Goal: Task Accomplishment & Management: Use online tool/utility

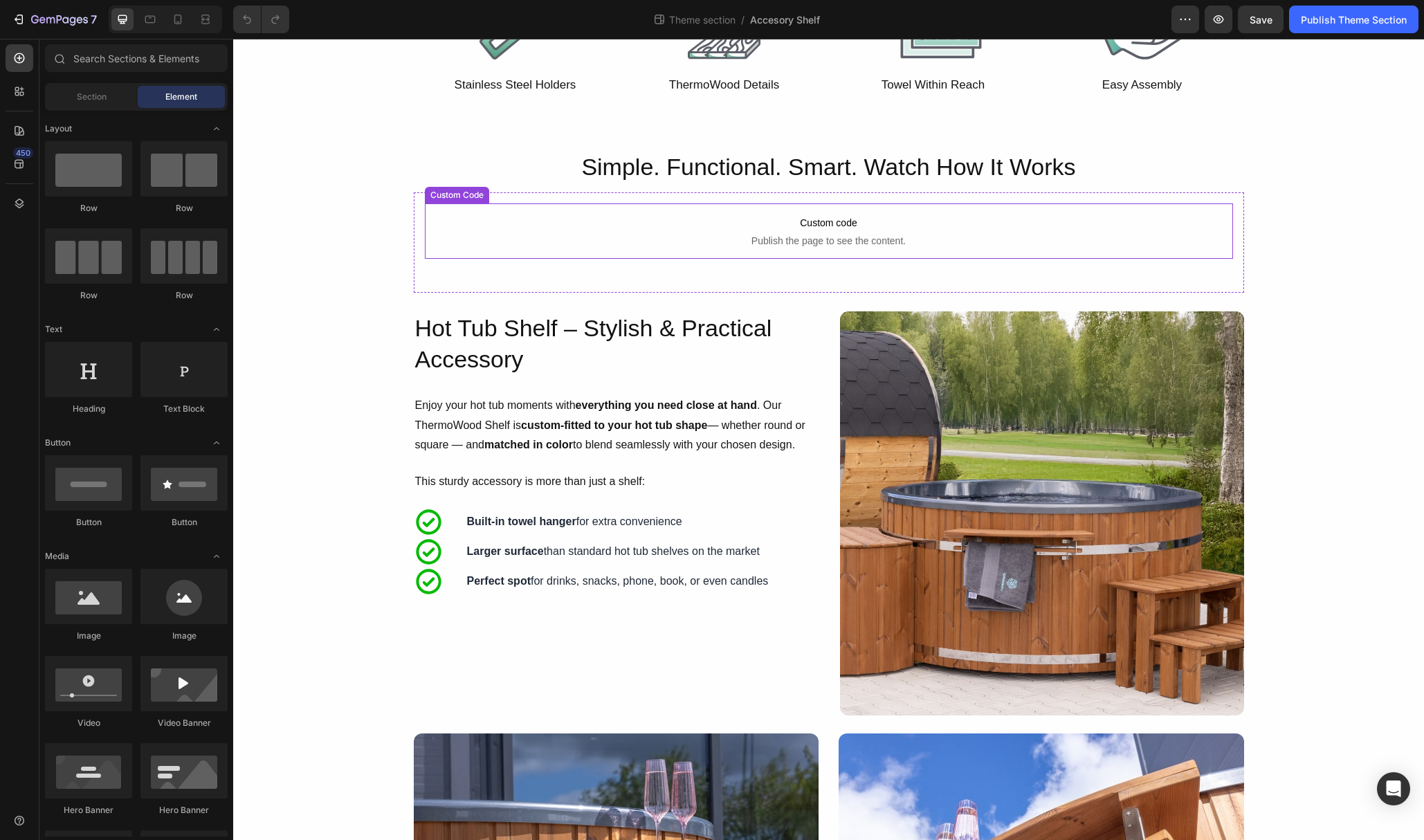
scroll to position [385, 0]
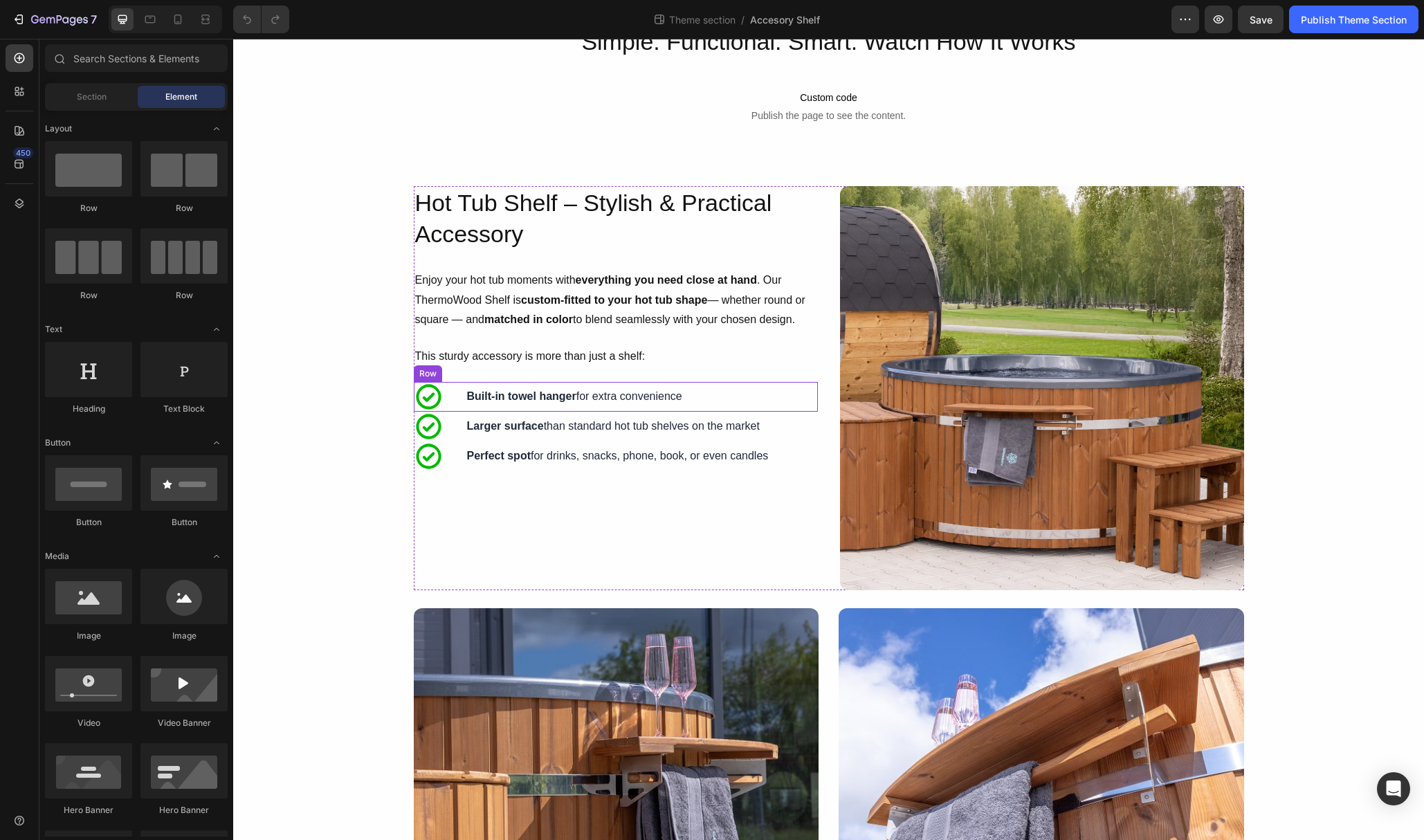
click at [454, 395] on div "Icon Built-in towel hanger for extra convenience Text Block Row" at bounding box center [616, 397] width 404 height 30
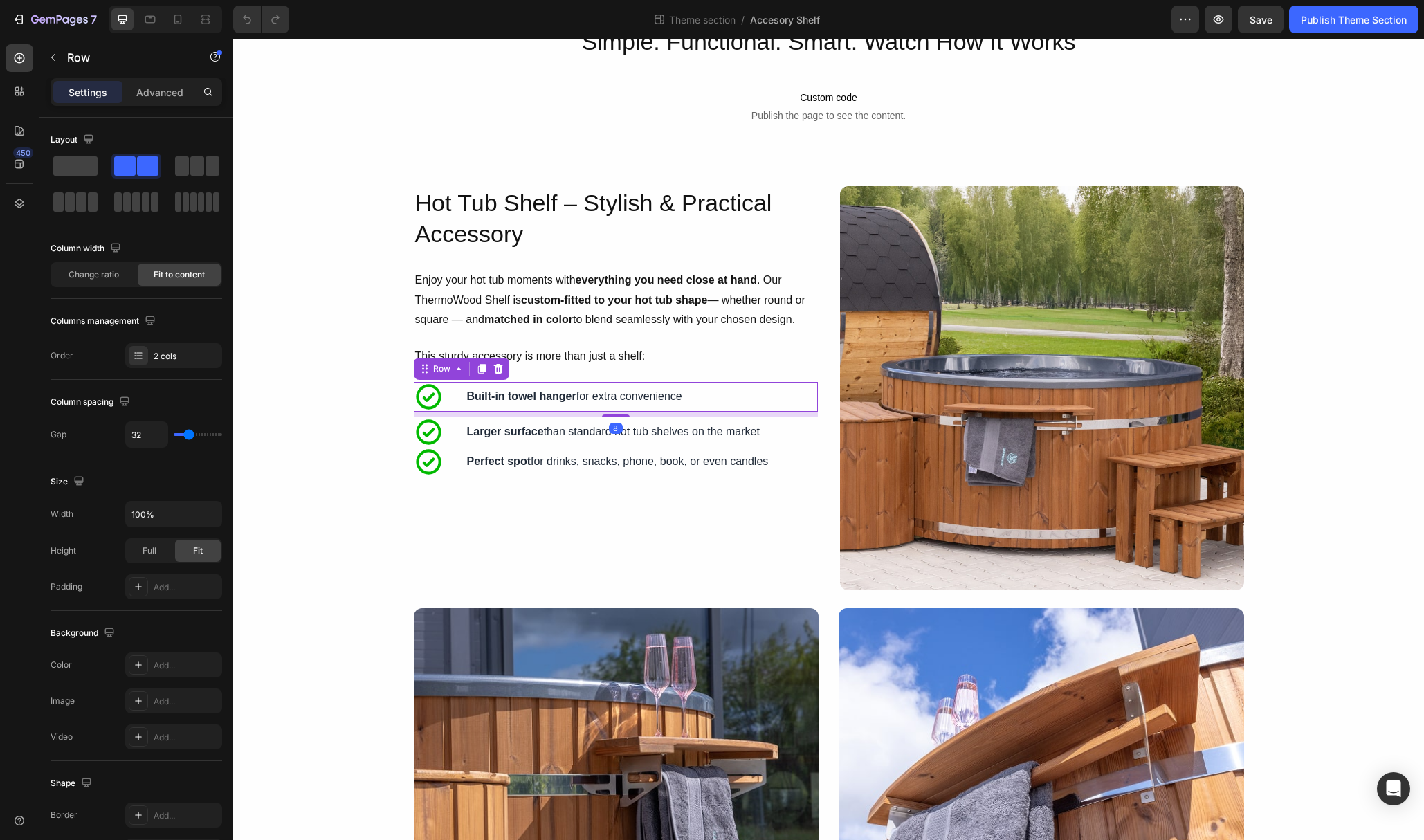
drag, startPoint x: 616, startPoint y: 410, endPoint x: 526, endPoint y: 430, distance: 92.2
click at [615, 415] on div at bounding box center [615, 415] width 27 height 2
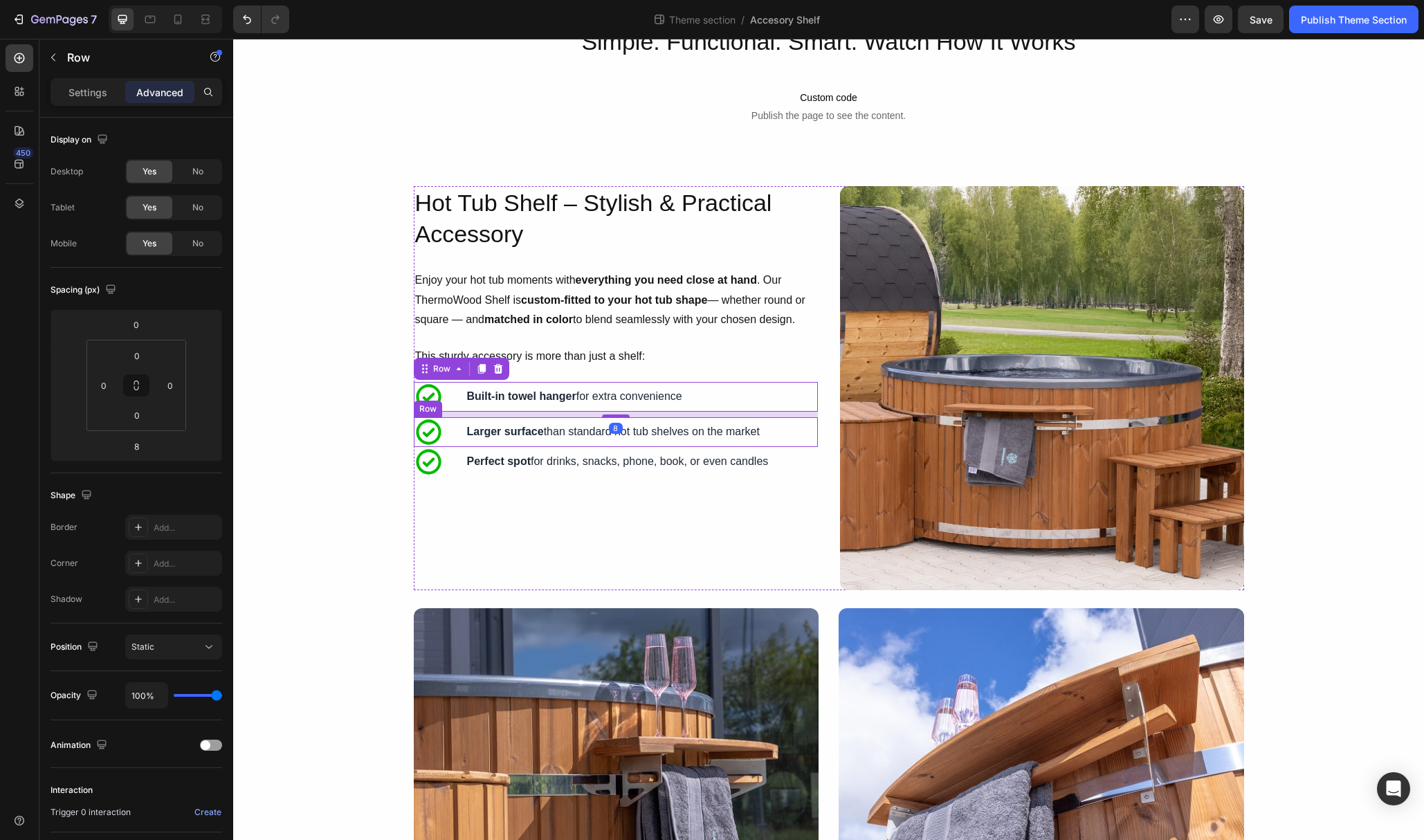
click at [457, 440] on div "Icon Larger surface than standard hot tub shelves on the market Text Block Row" at bounding box center [616, 432] width 404 height 30
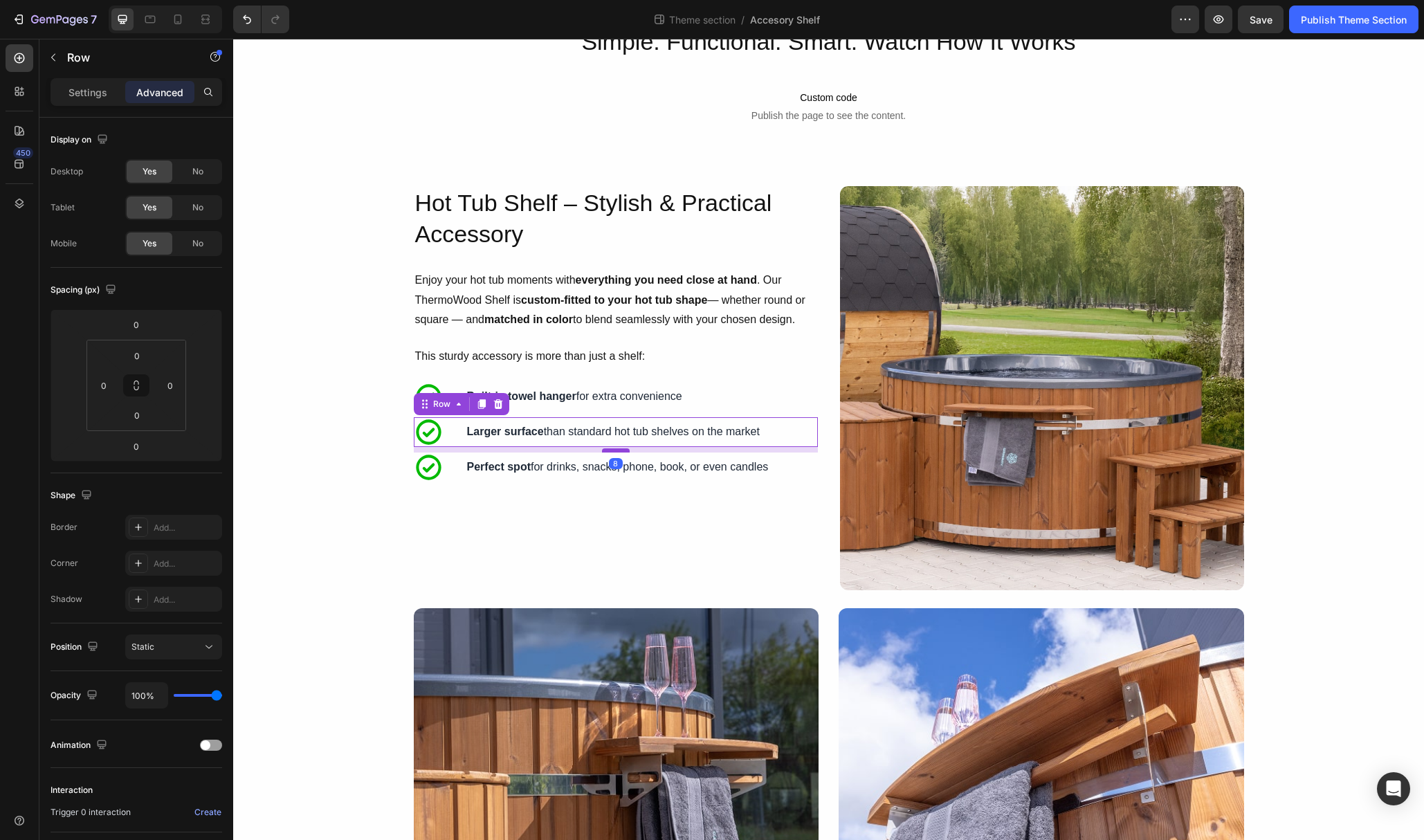
click at [614, 449] on div at bounding box center [615, 450] width 27 height 4
type input "8"
click at [457, 465] on div "Icon Perfect spot for drinks, snacks, phone, book, or even candles Text Block R…" at bounding box center [616, 468] width 404 height 30
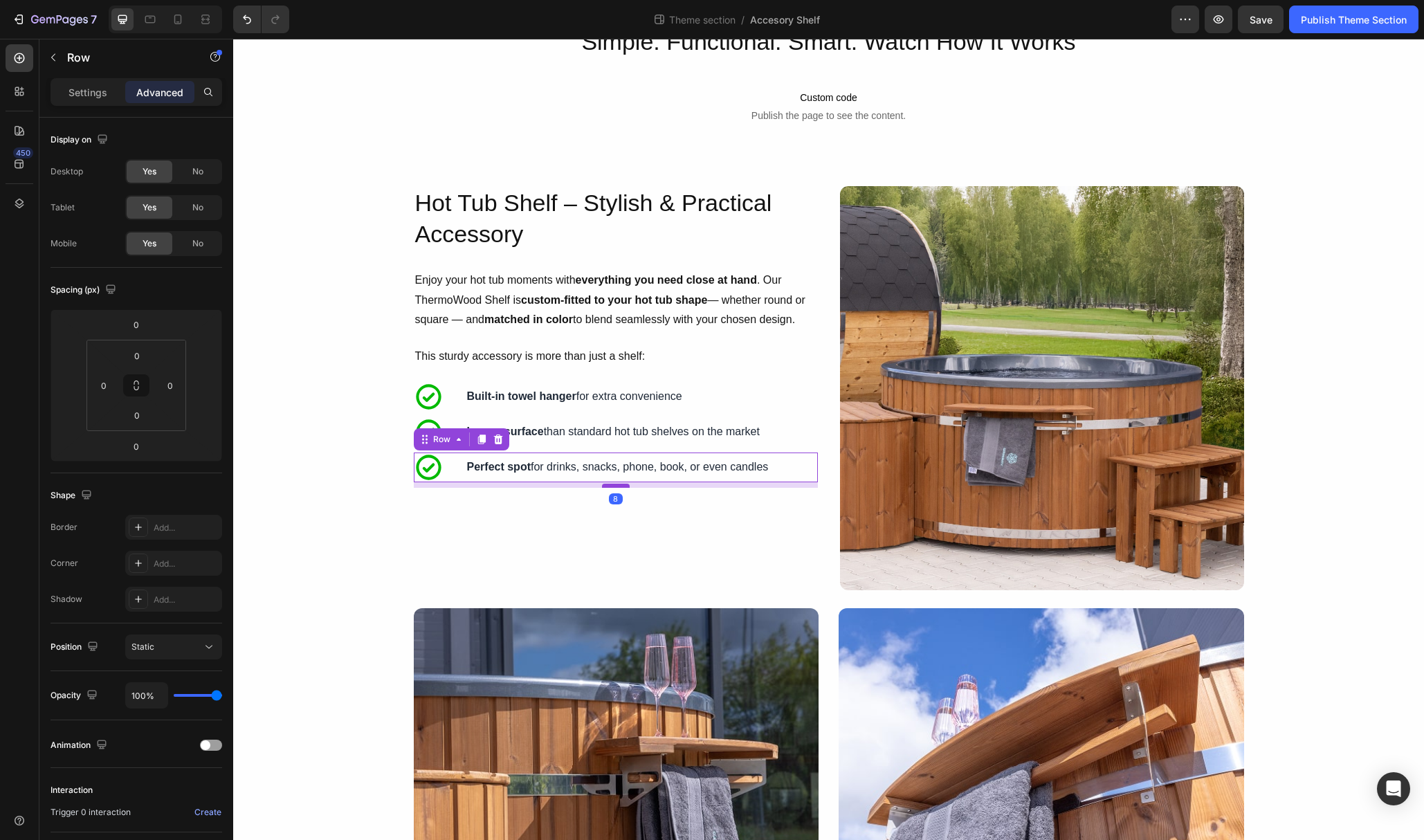
click at [614, 486] on div at bounding box center [615, 485] width 27 height 4
type input "8"
click at [1251, 24] on span "Save" at bounding box center [1260, 20] width 22 height 12
click at [1319, 27] on div "Publish Theme Section" at bounding box center [1353, 19] width 106 height 14
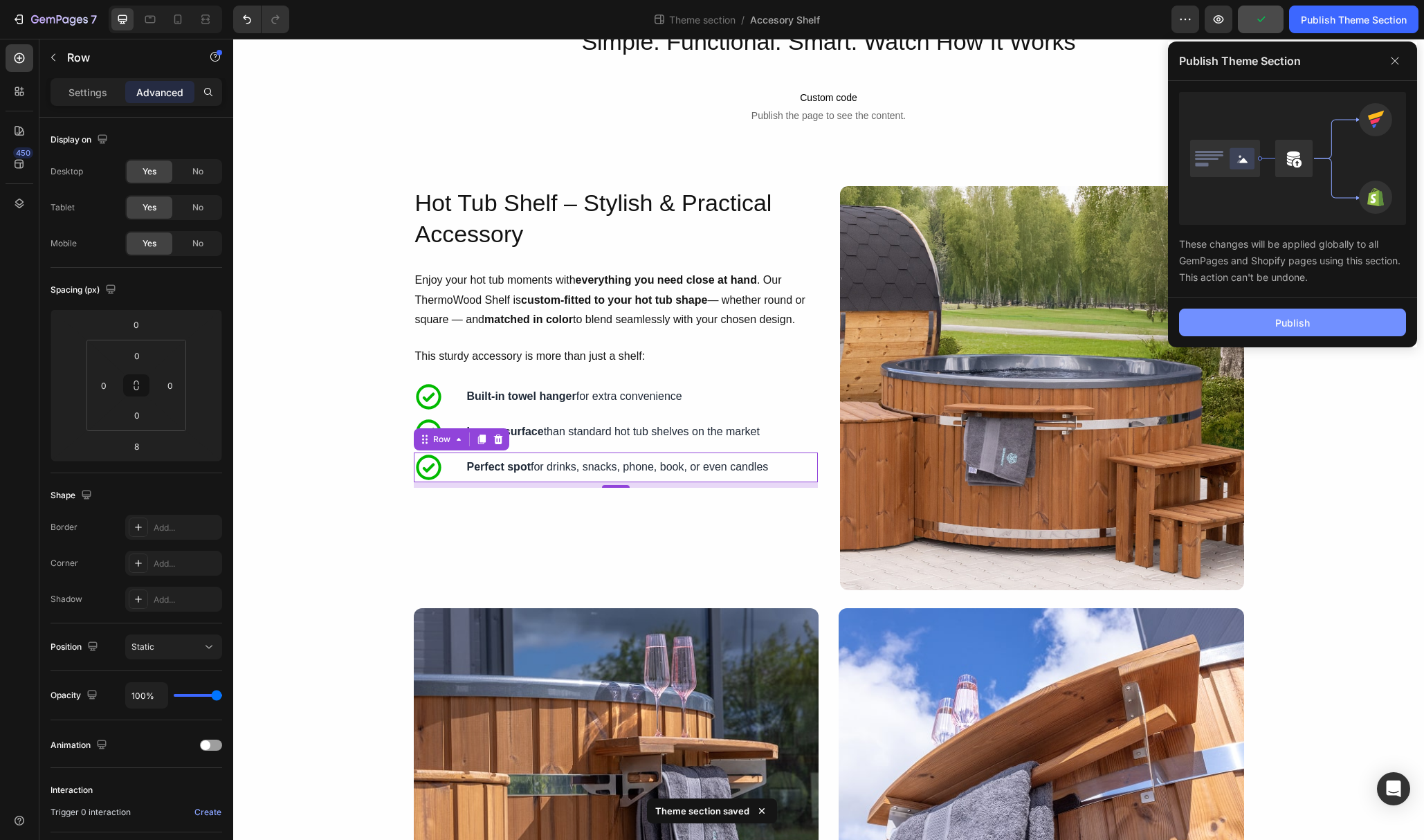
click at [1311, 327] on button "Publish" at bounding box center [1292, 322] width 227 height 27
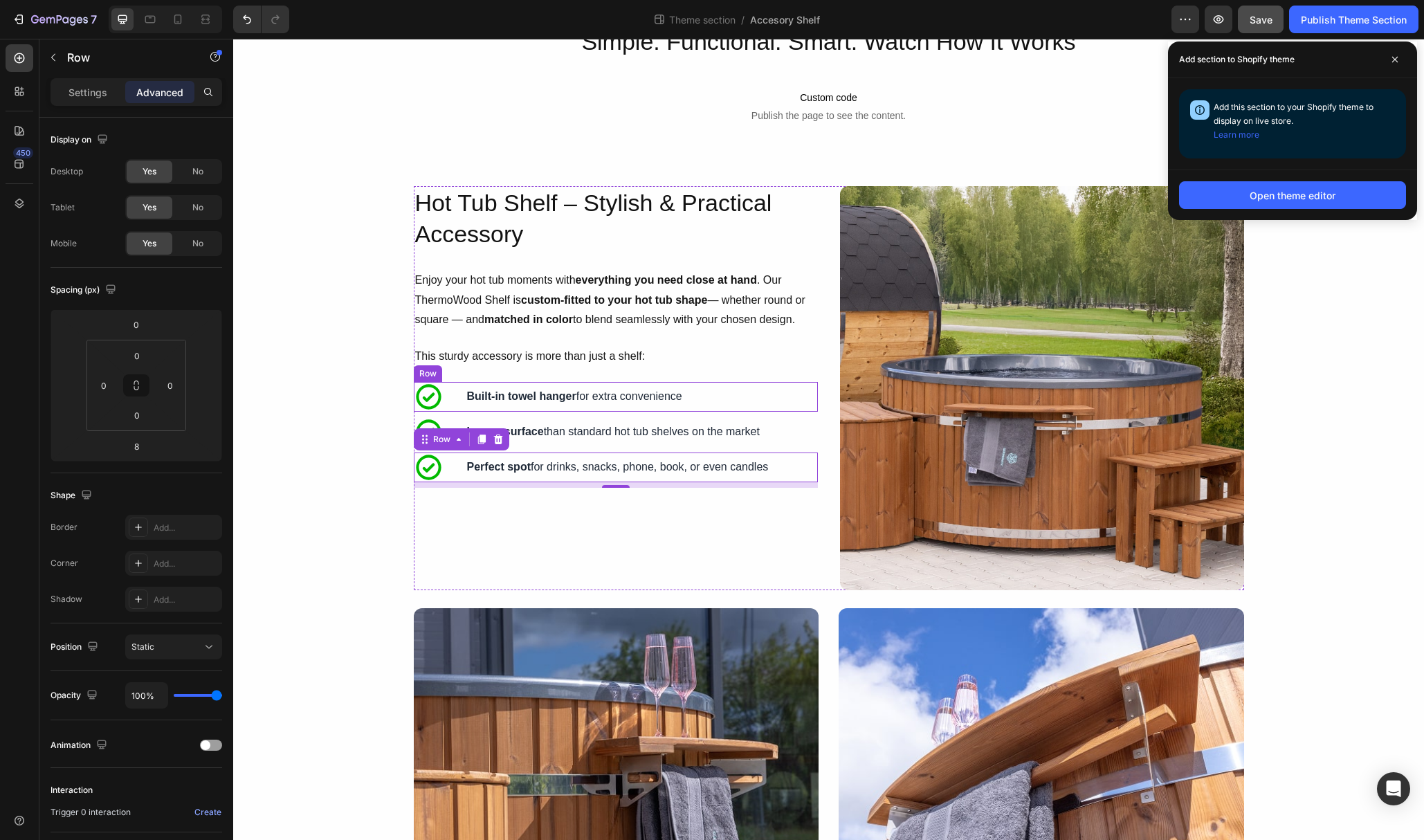
click at [457, 399] on div "Icon Built-in towel hanger for extra convenience Text Block Row" at bounding box center [616, 397] width 404 height 30
click at [503, 398] on strong "Built-in towel hanger" at bounding box center [522, 396] width 110 height 12
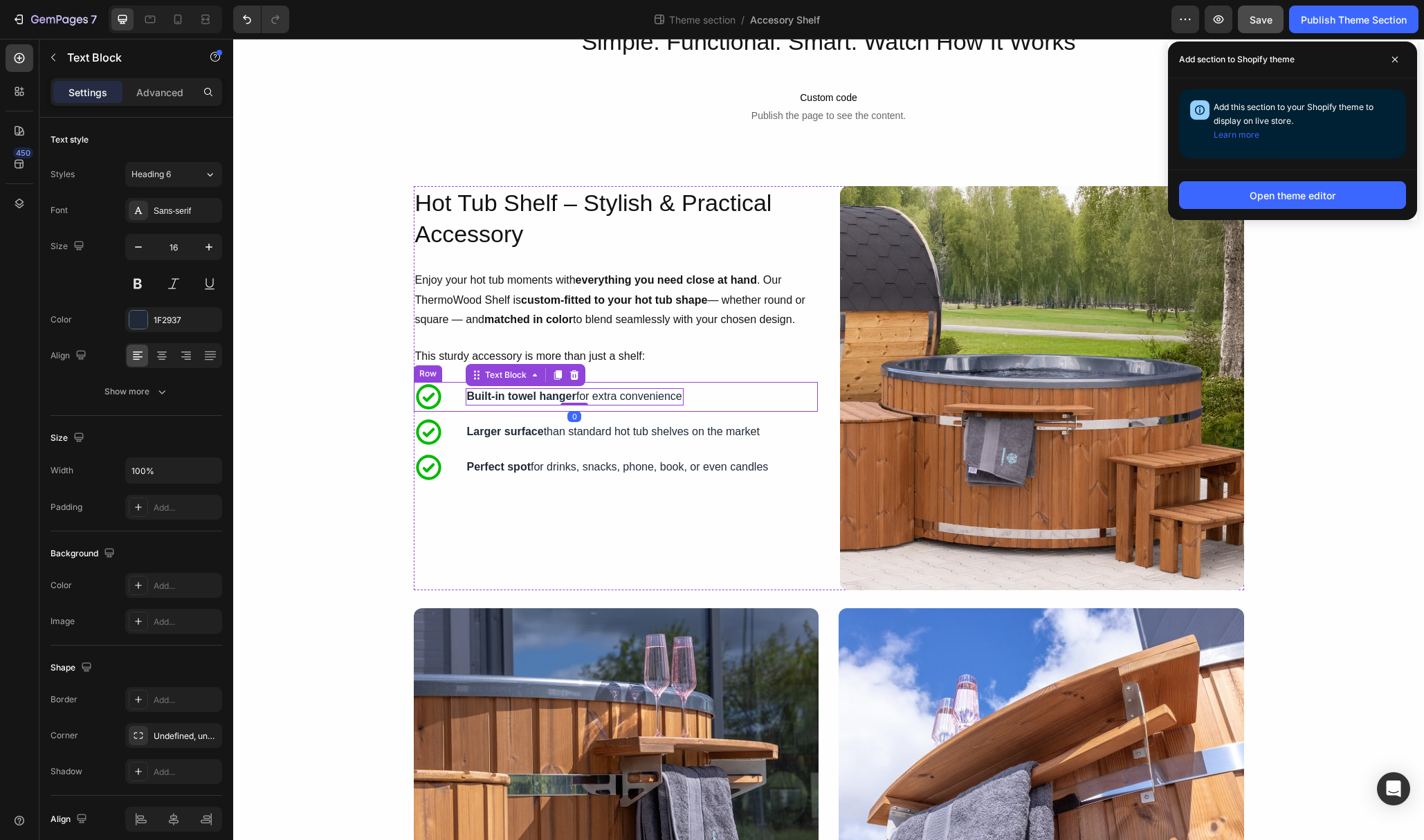
click at [453, 400] on div "Icon Built-in towel hanger for extra convenience Text Block 0 Row" at bounding box center [616, 397] width 404 height 30
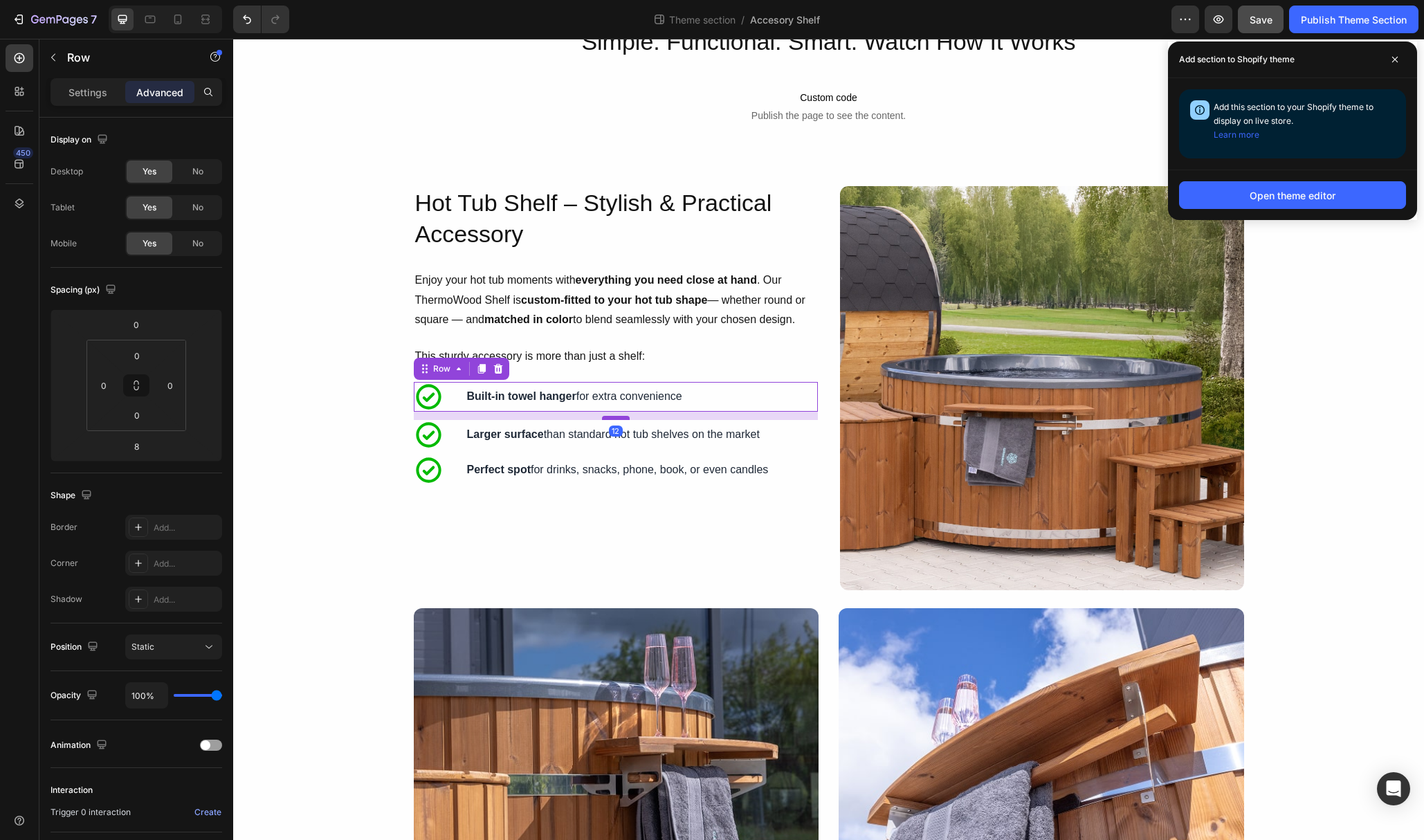
click at [611, 417] on div at bounding box center [615, 417] width 27 height 4
type input "12"
click at [456, 438] on div "Icon Larger surface than standard hot tub shelves on the market Text Block Row" at bounding box center [616, 435] width 404 height 30
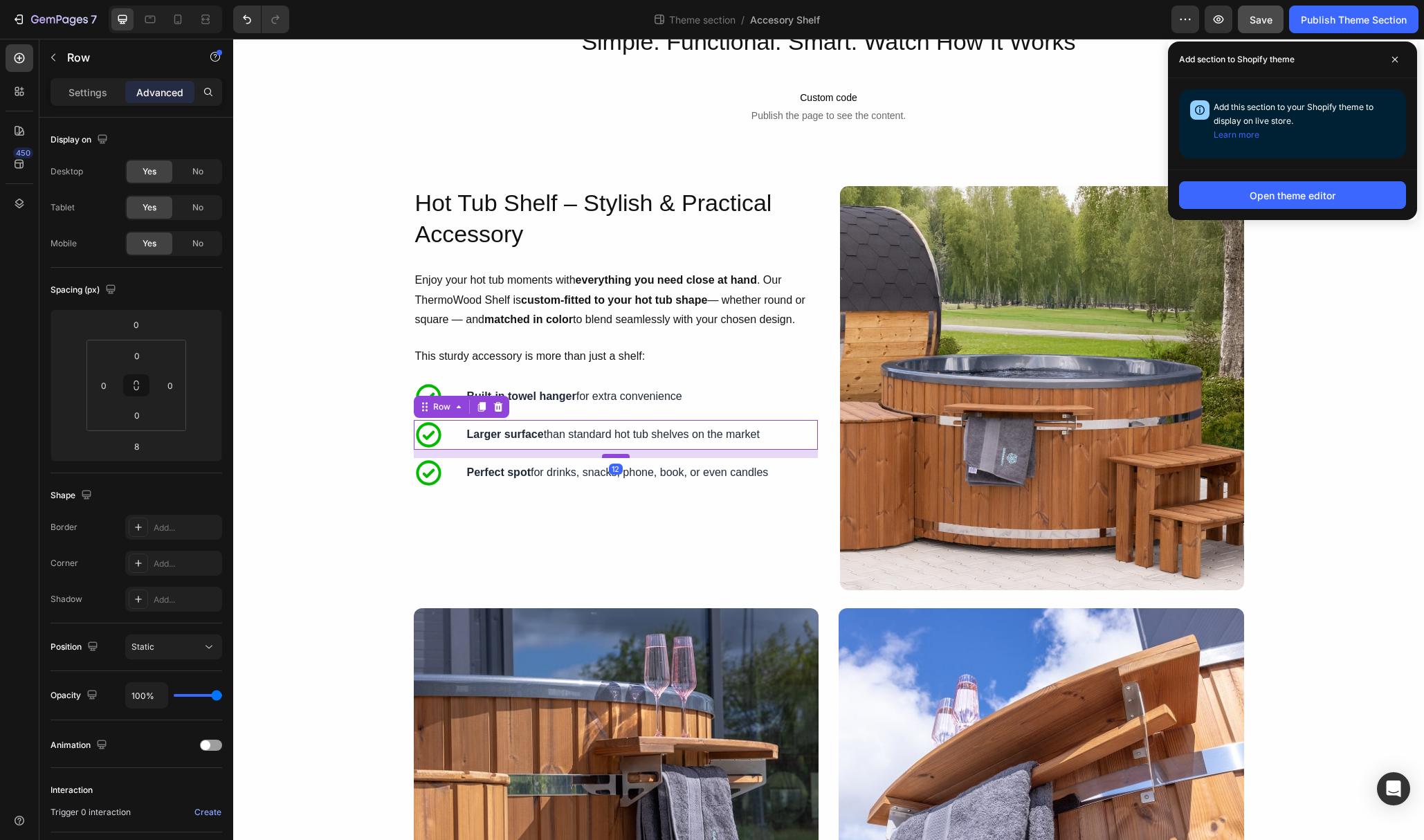
click at [611, 454] on div at bounding box center [615, 455] width 27 height 4
type input "12"
click at [459, 473] on div "Icon Perfect spot for drinks, snacks, phone, book, or even candles Text Block R…" at bounding box center [616, 473] width 404 height 30
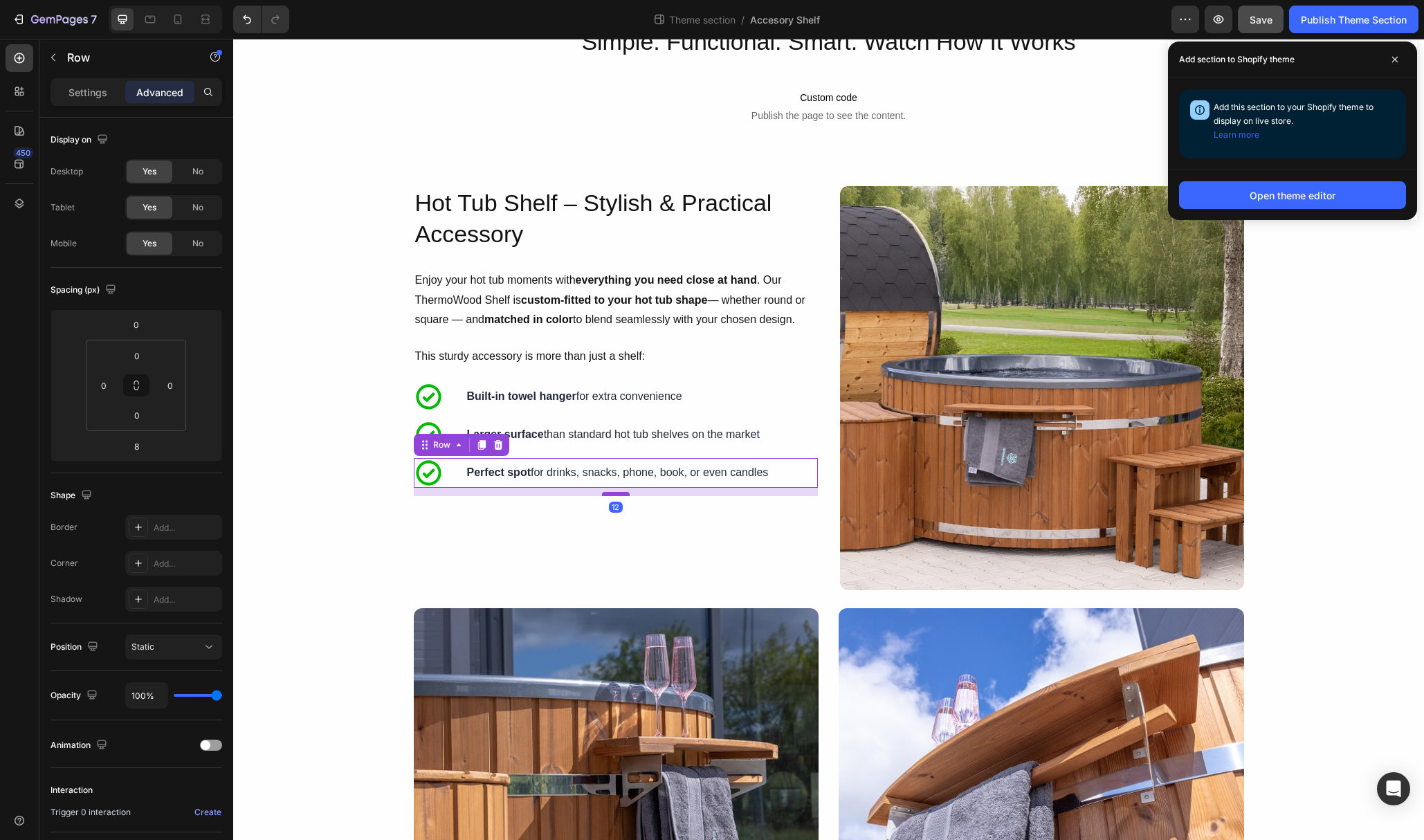
click at [610, 493] on div at bounding box center [615, 494] width 27 height 4
type input "12"
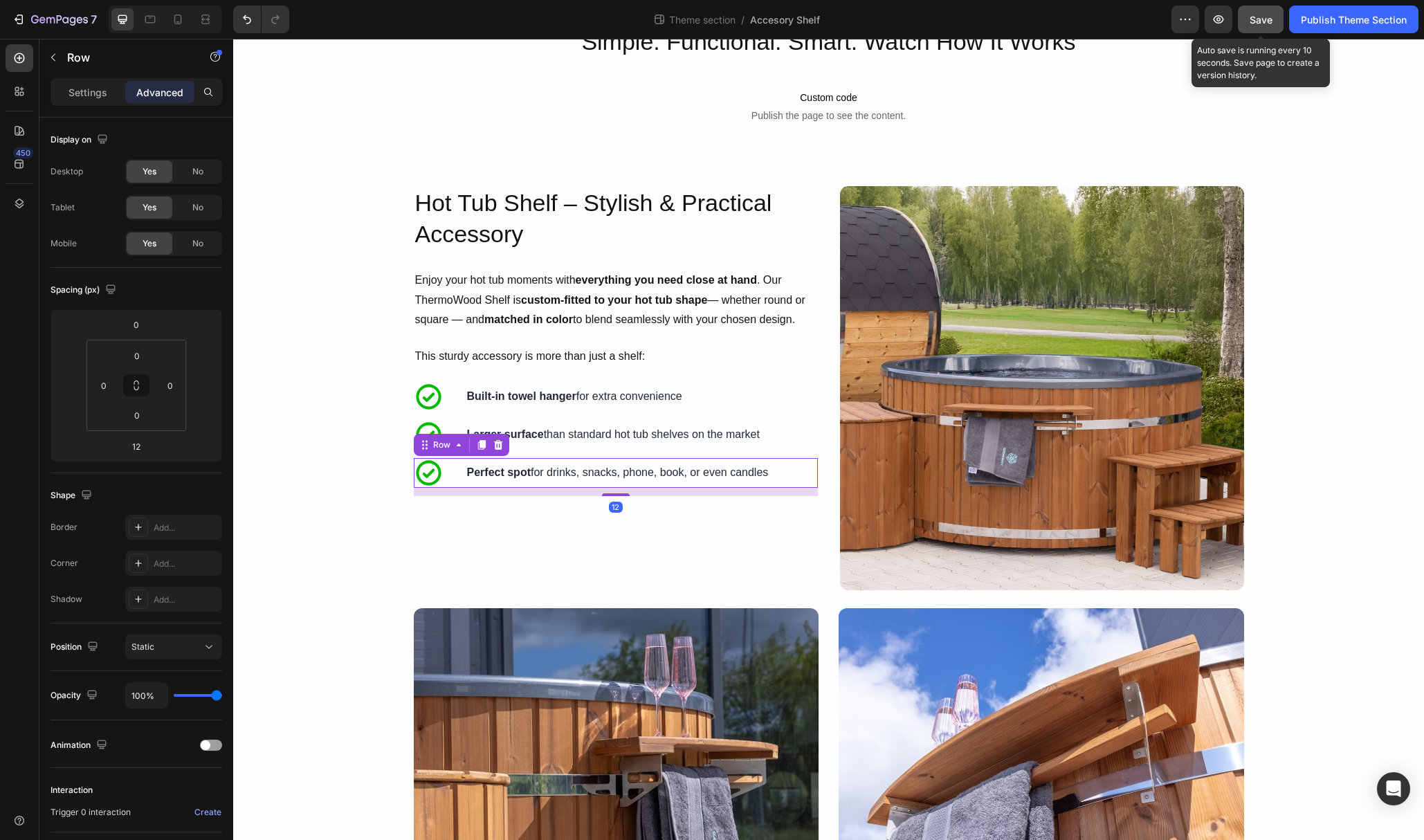
click at [1257, 22] on span "Save" at bounding box center [1260, 20] width 22 height 12
click at [1330, 22] on div "Publish Theme Section" at bounding box center [1353, 19] width 106 height 14
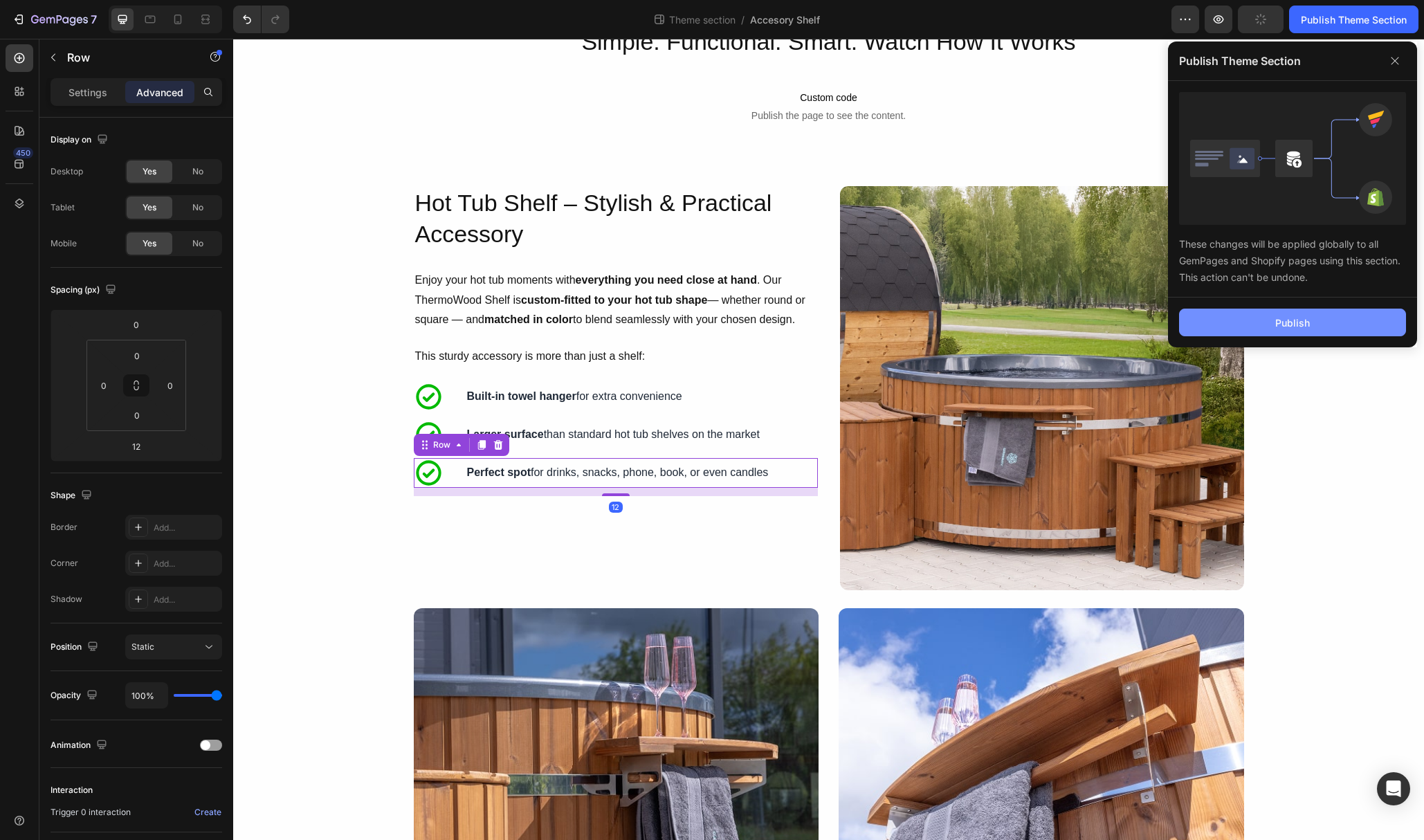
click at [1324, 320] on button "Publish" at bounding box center [1292, 322] width 227 height 27
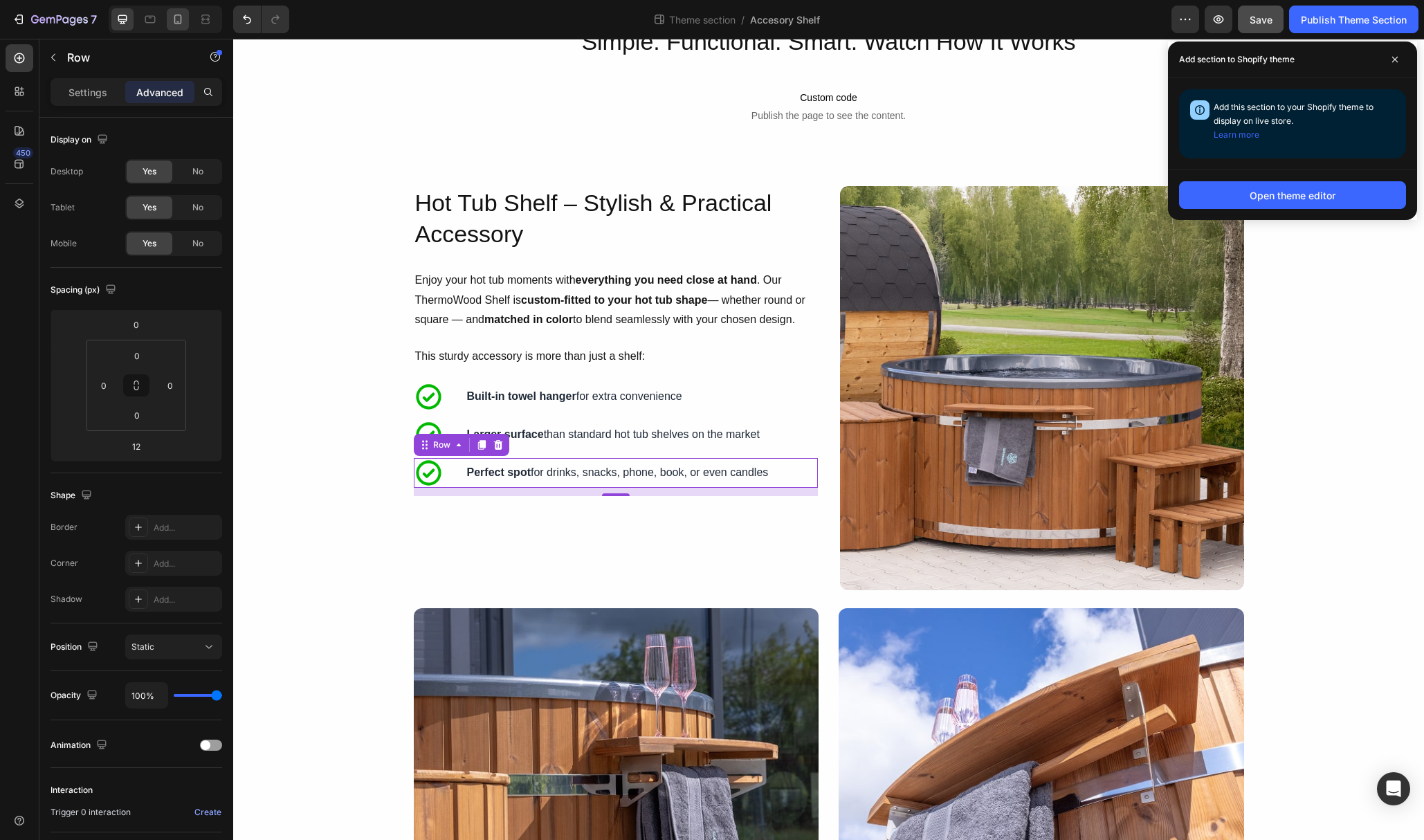
click at [174, 20] on icon at bounding box center [178, 19] width 7 height 10
type input "25"
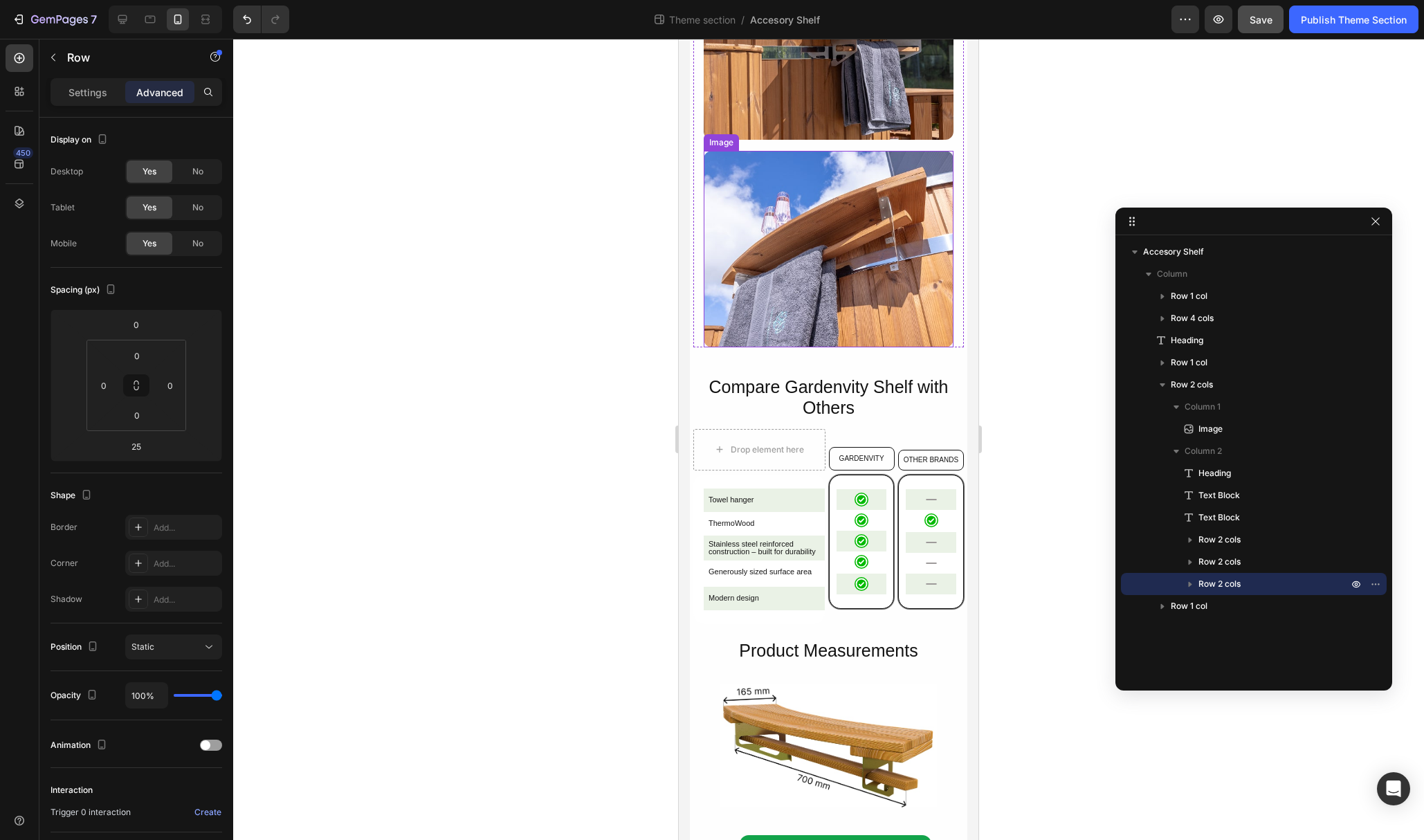
scroll to position [1329, 0]
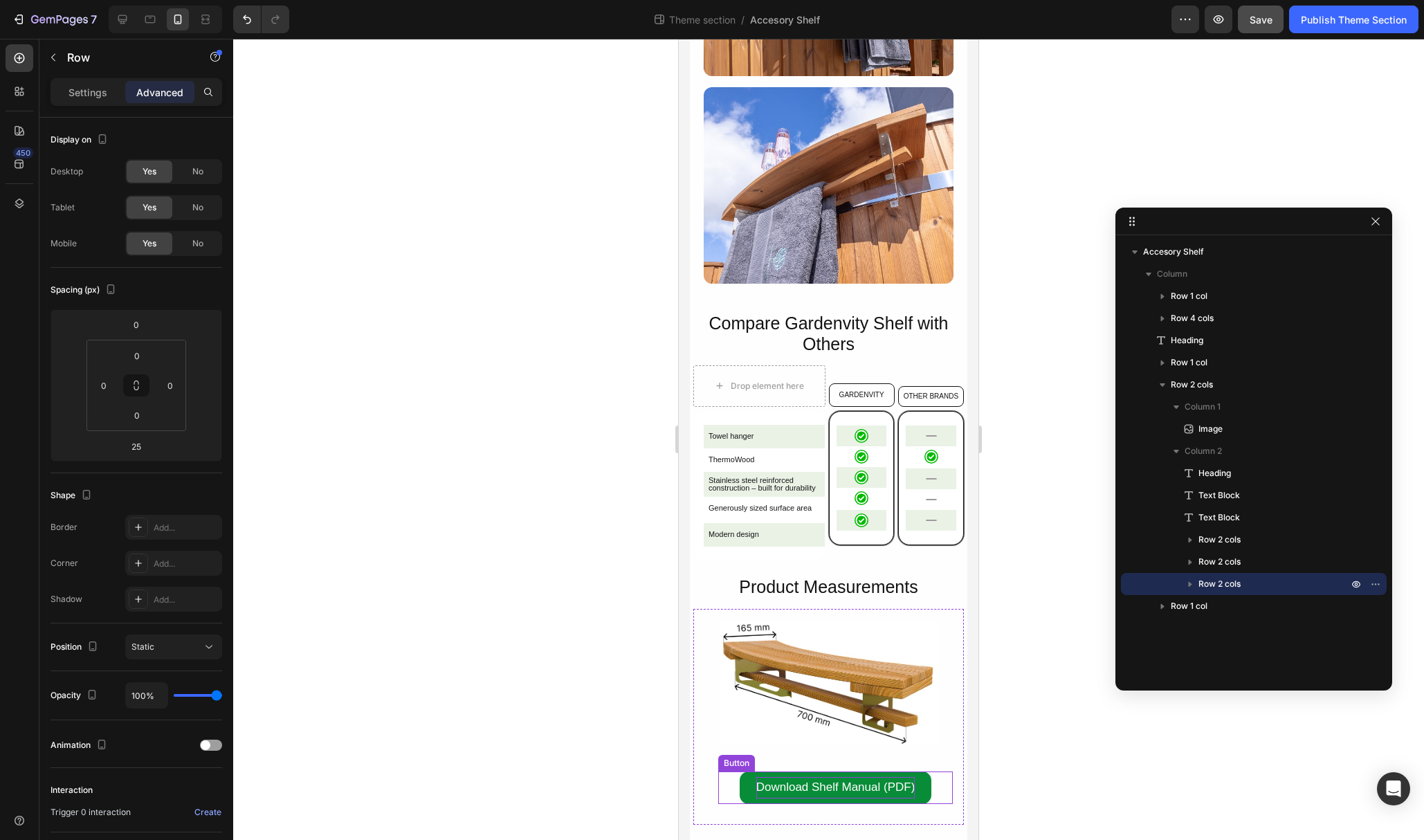
click at [813, 784] on p "Download Shelf Manual (PDF)" at bounding box center [836, 788] width 160 height 22
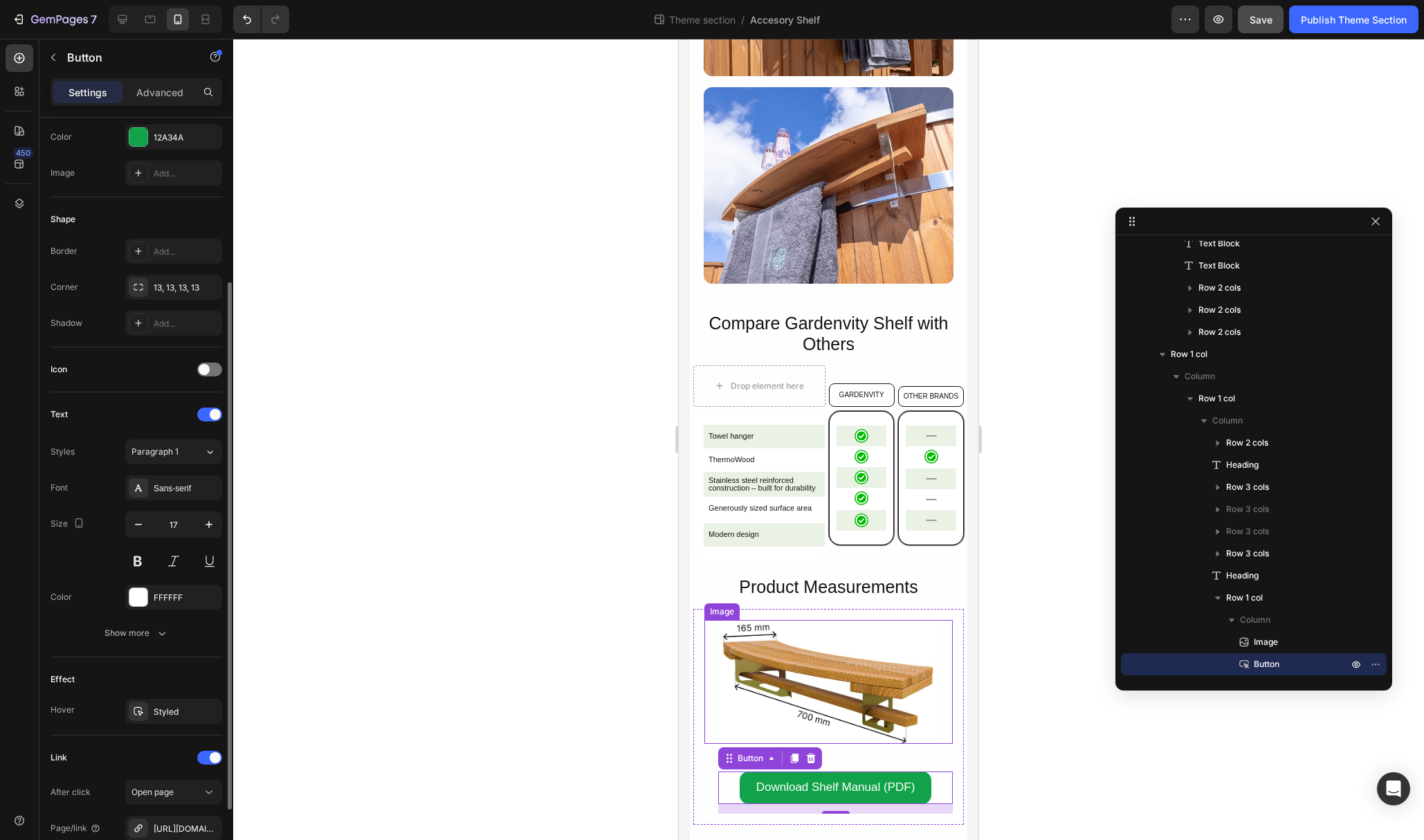
scroll to position [294, 0]
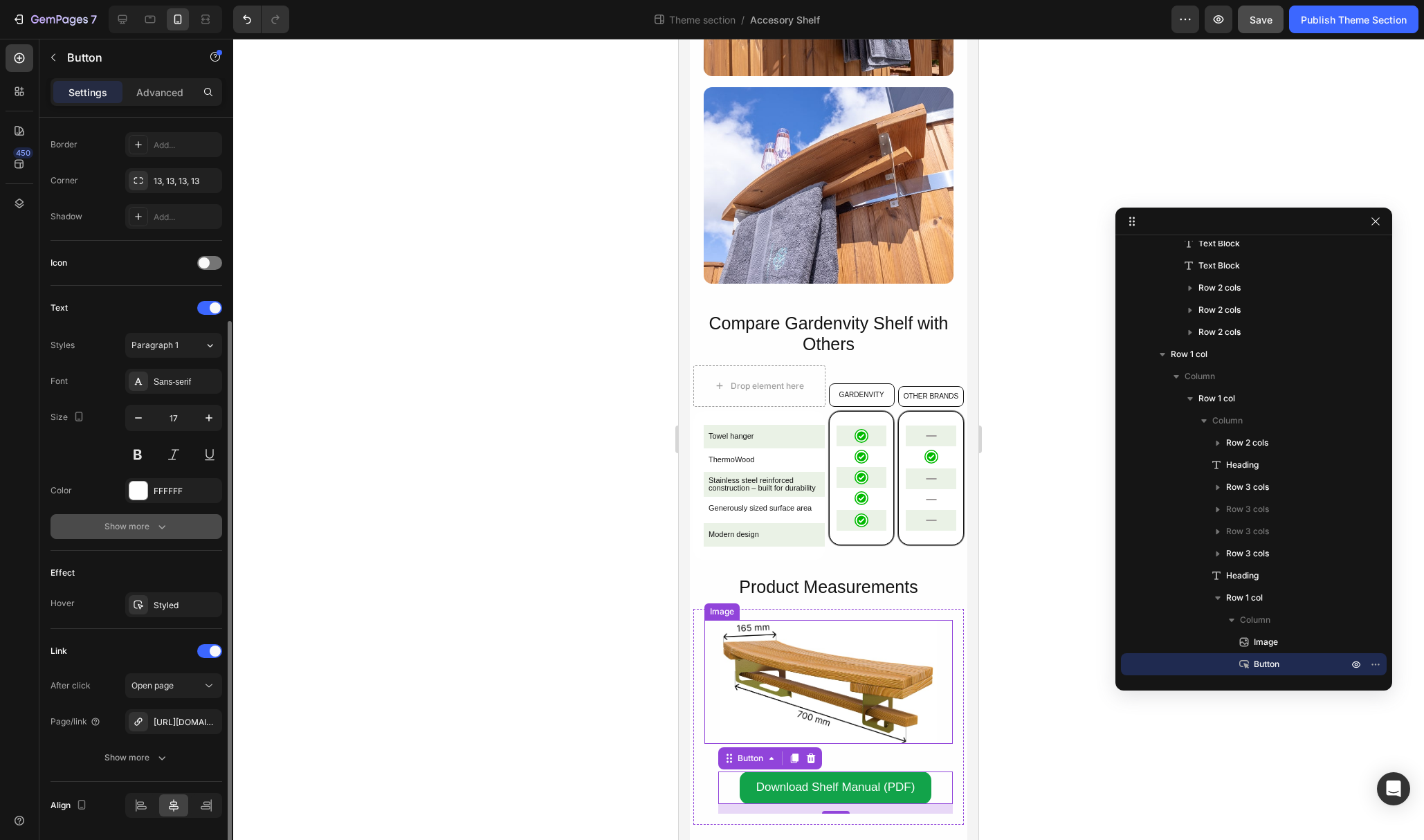
click at [159, 535] on button "Show more" at bounding box center [136, 527] width 172 height 25
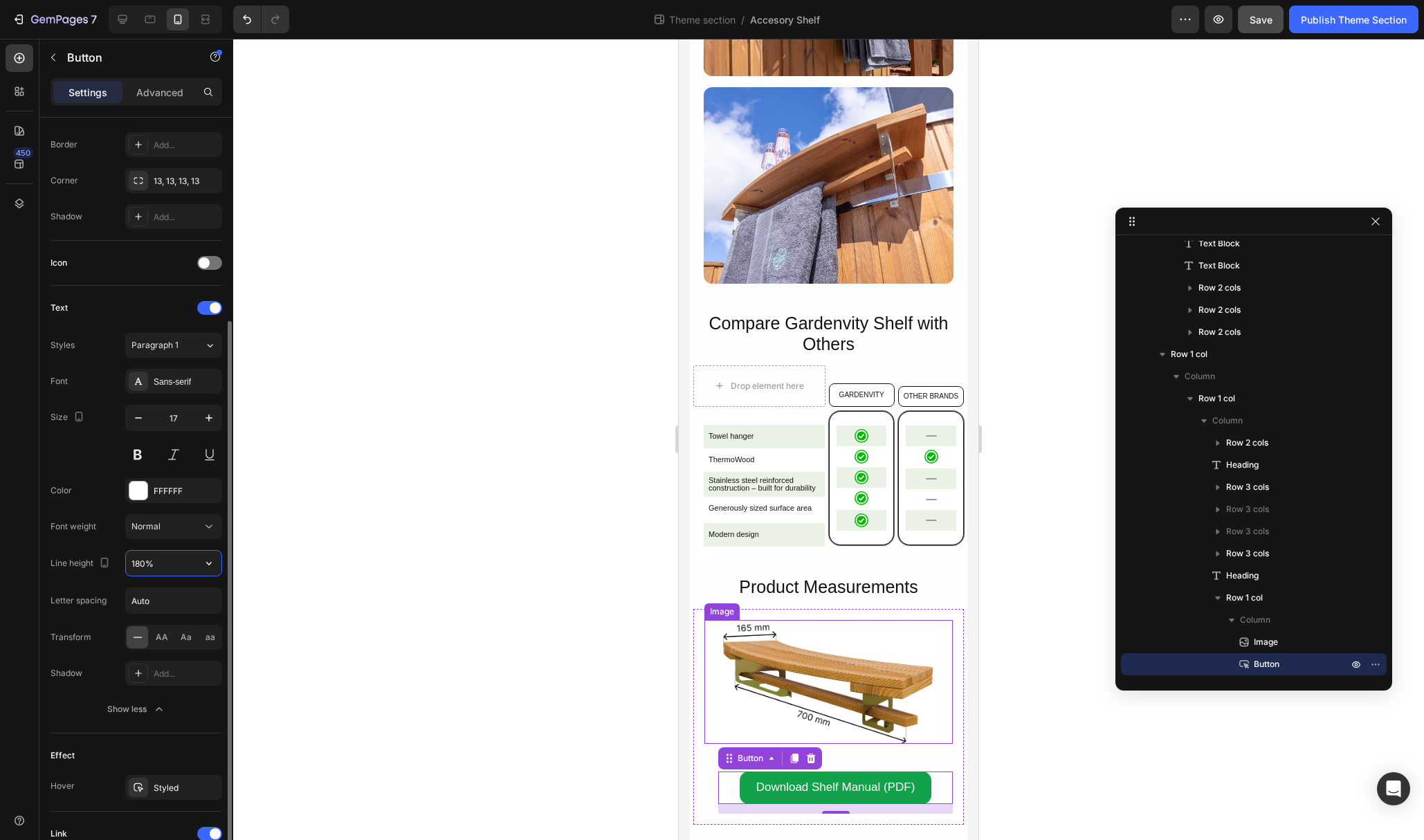
click at [164, 559] on input "180%" at bounding box center [174, 563] width 96 height 25
click at [209, 567] on icon "button" at bounding box center [209, 563] width 14 height 14
click at [178, 638] on div "120%" at bounding box center [159, 651] width 114 height 27
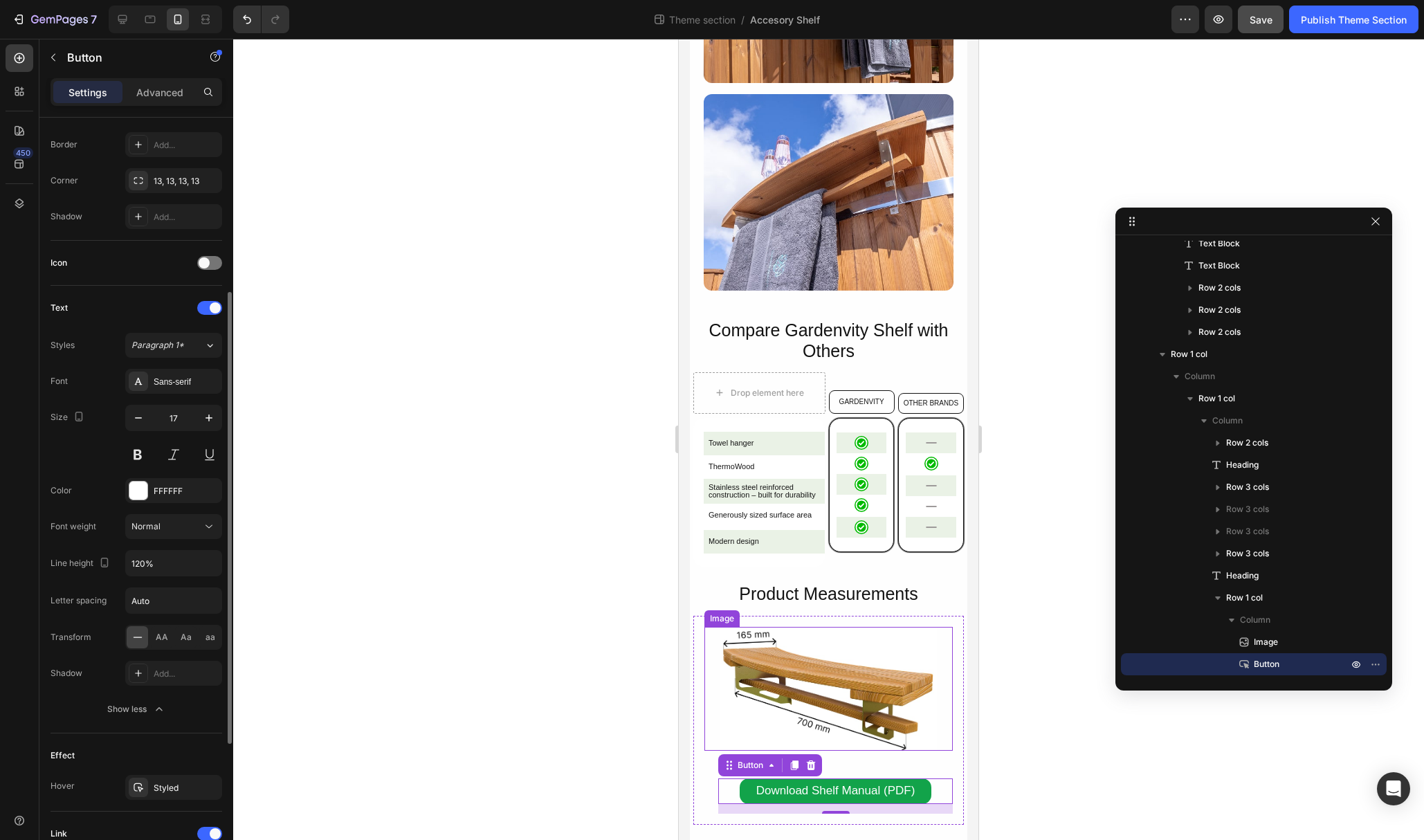
scroll to position [1322, 0]
click at [208, 565] on icon "button" at bounding box center [209, 563] width 14 height 14
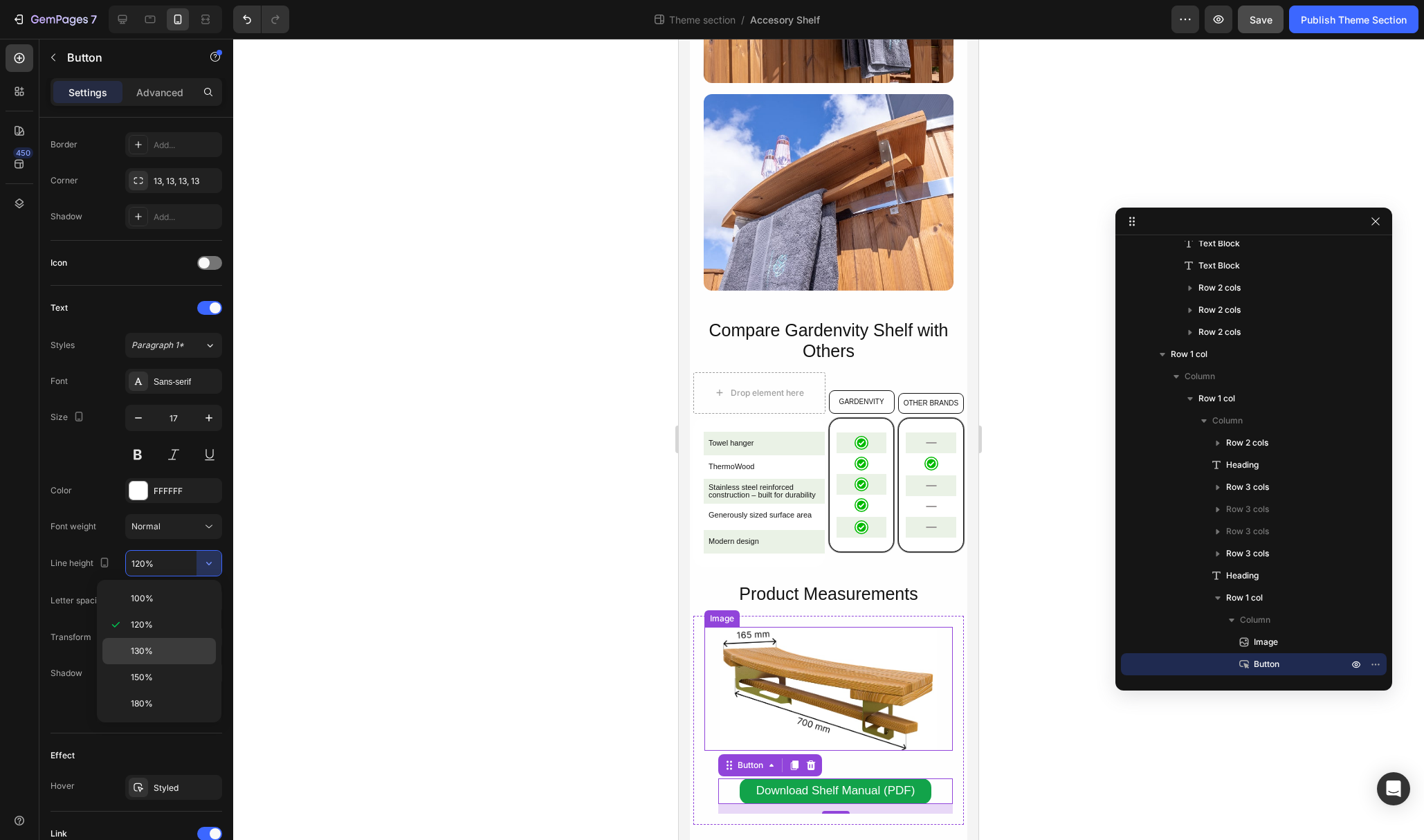
click at [172, 645] on p "130%" at bounding box center [169, 651] width 79 height 12
type input "130%"
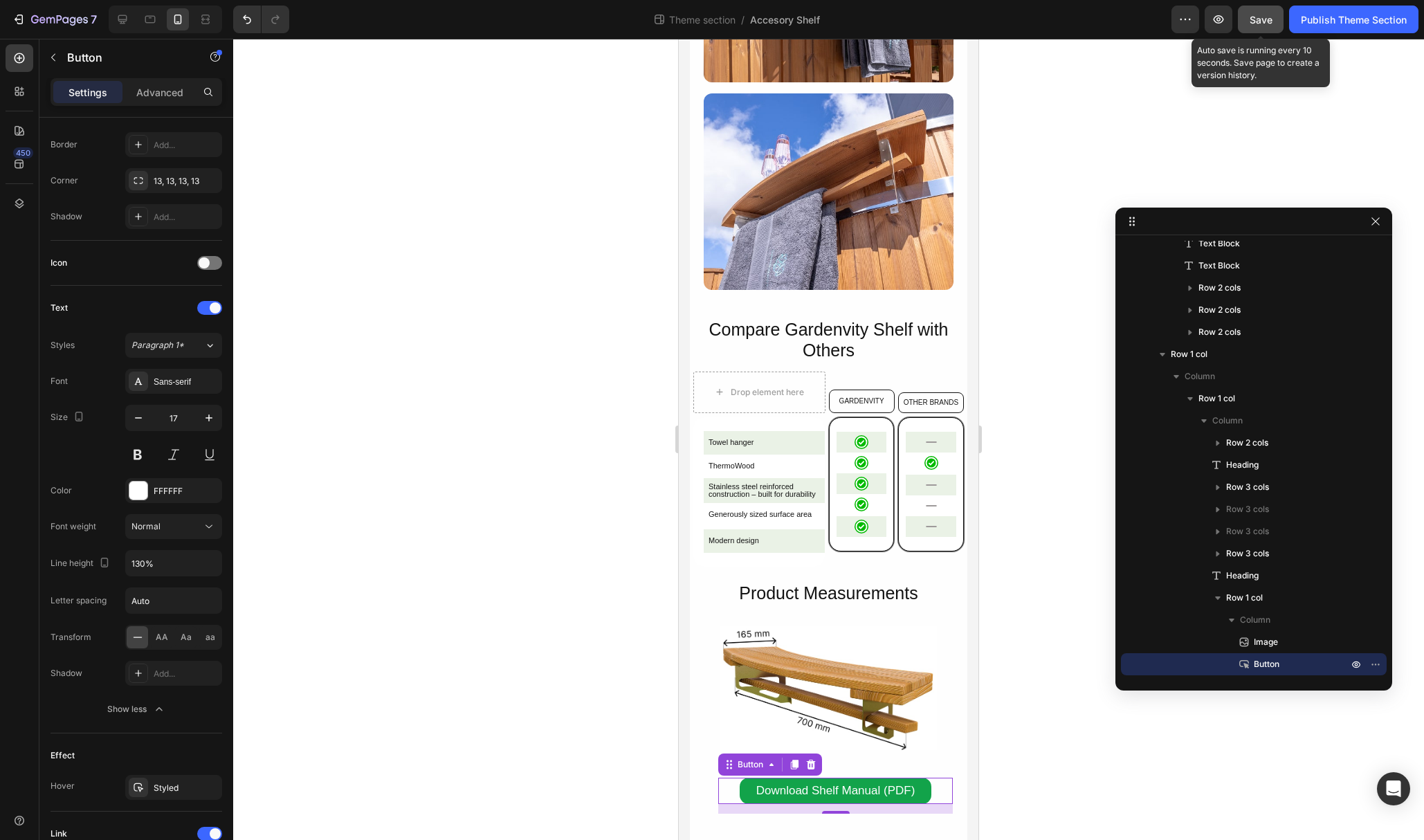
click at [1262, 22] on span "Save" at bounding box center [1260, 20] width 22 height 12
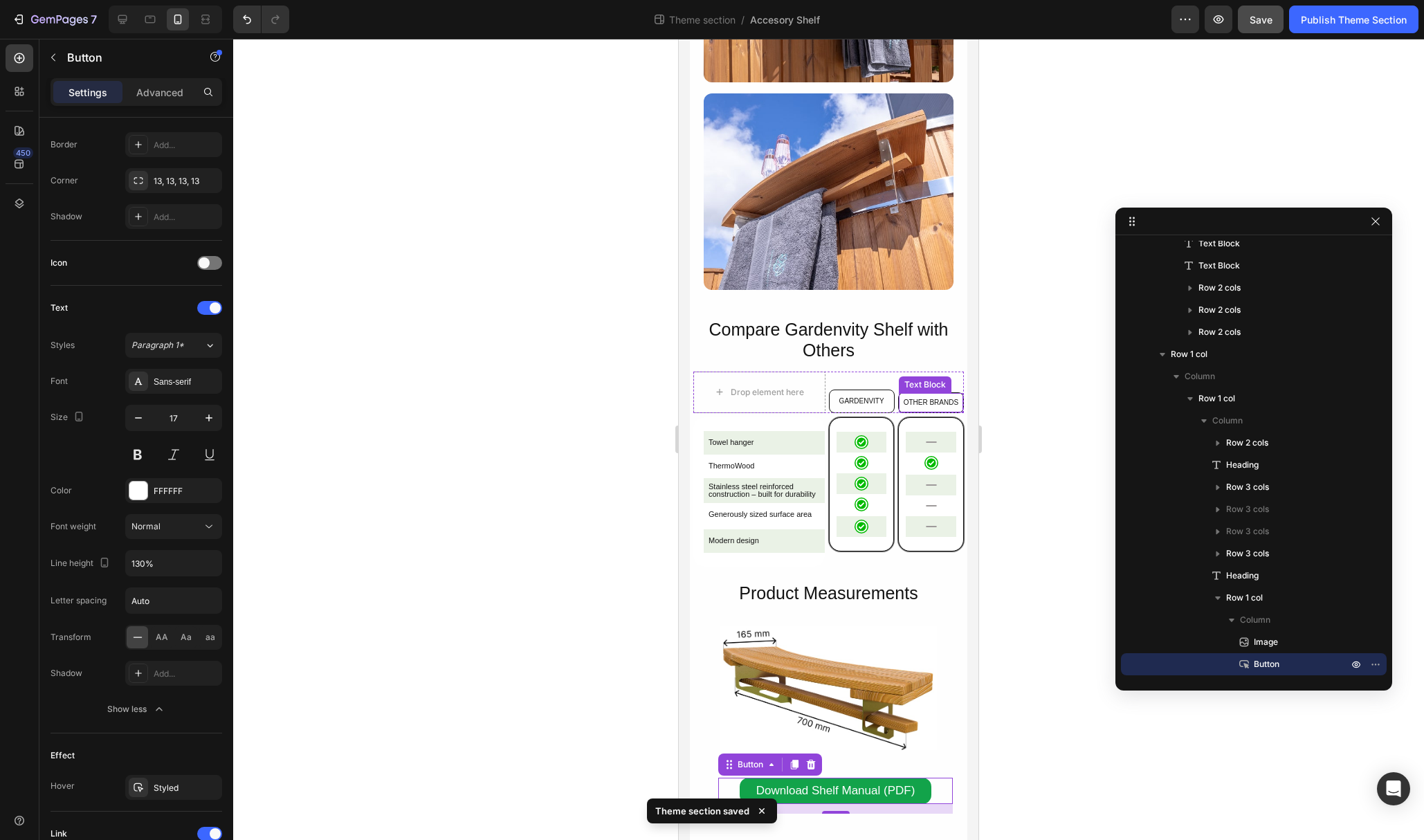
click at [928, 405] on p "OTHER BRANDS" at bounding box center [931, 403] width 61 height 10
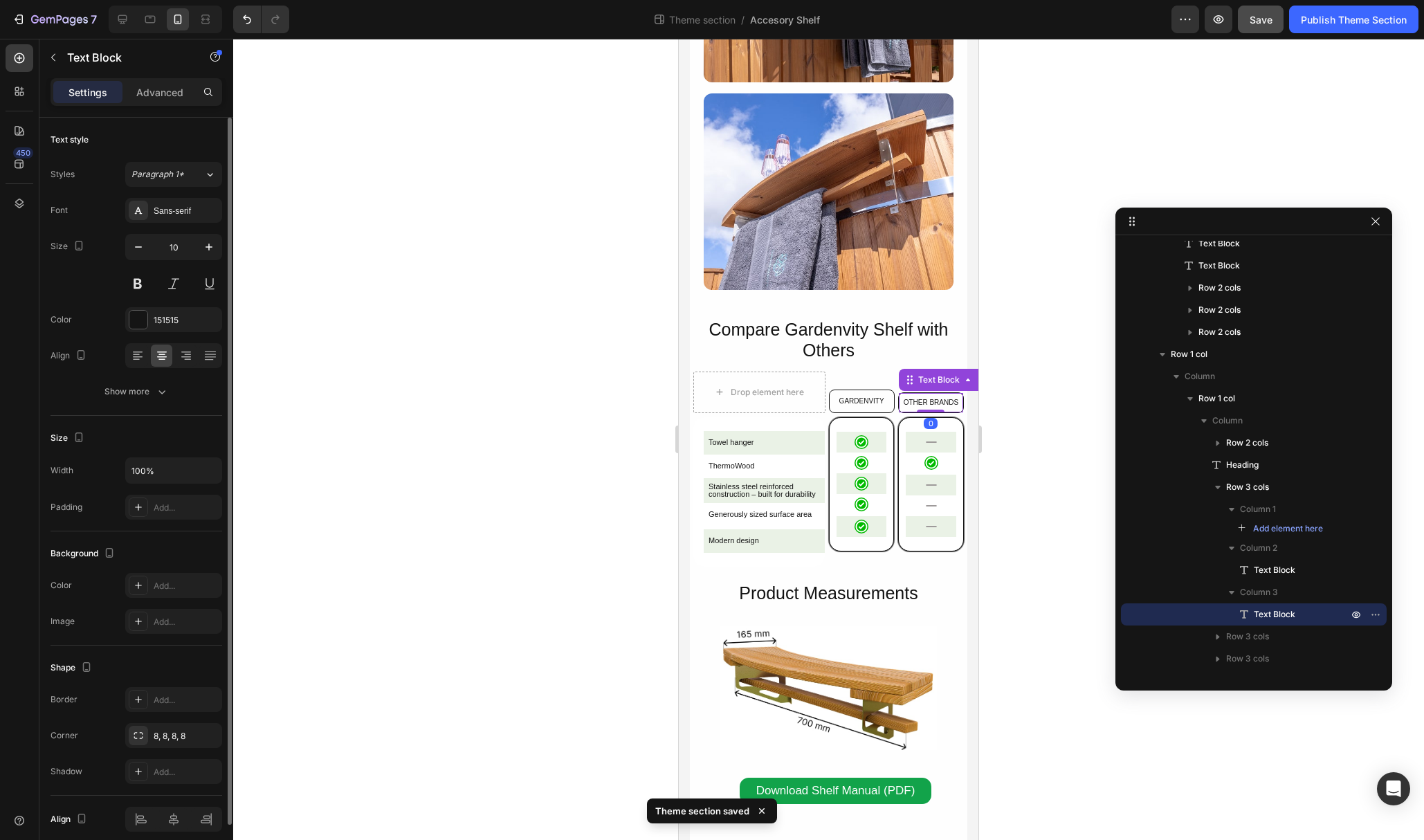
click at [937, 403] on p "OTHER BRANDS" at bounding box center [931, 403] width 61 height 10
click at [162, 385] on icon "button" at bounding box center [162, 391] width 14 height 14
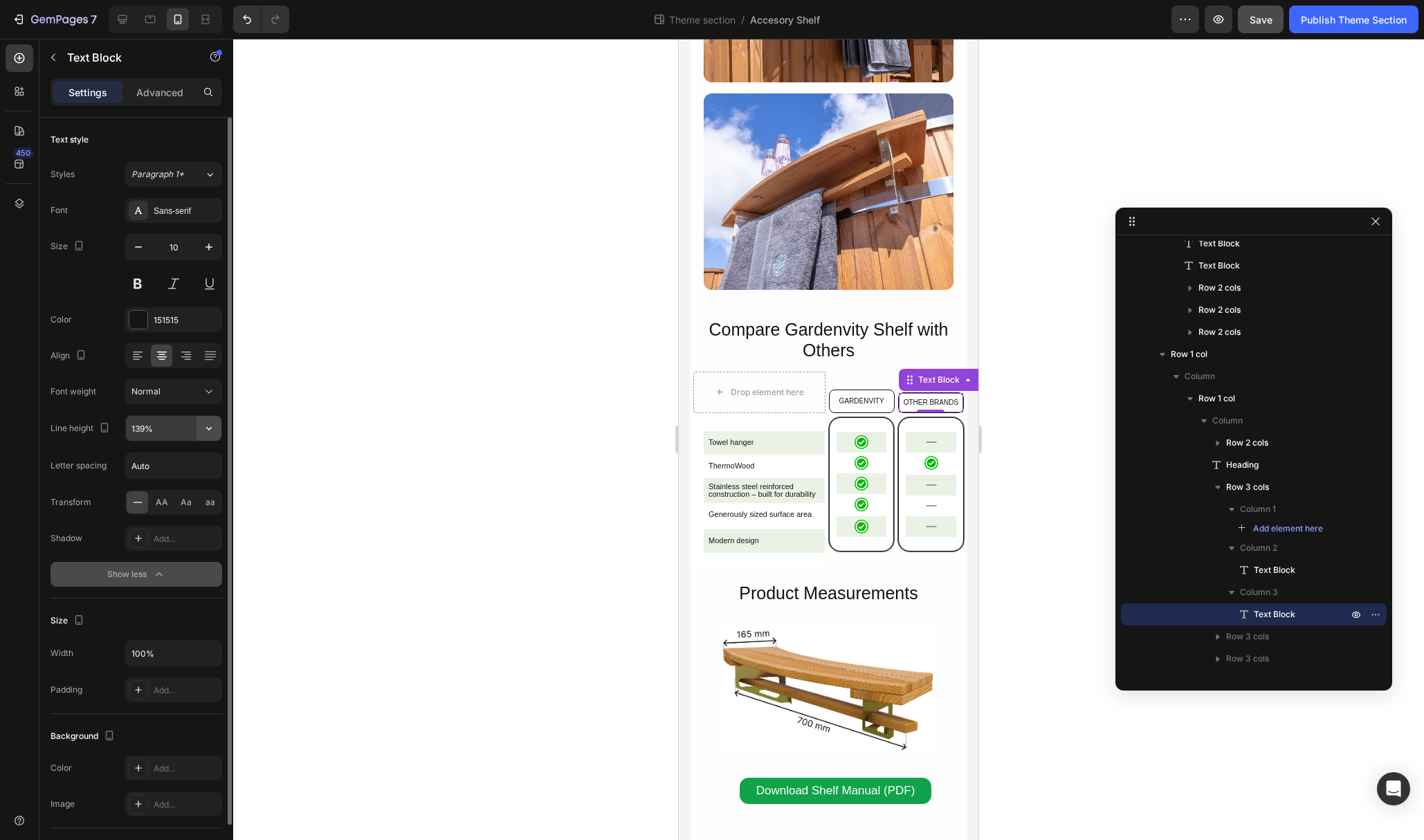
click at [210, 430] on icon "button" at bounding box center [209, 428] width 14 height 14
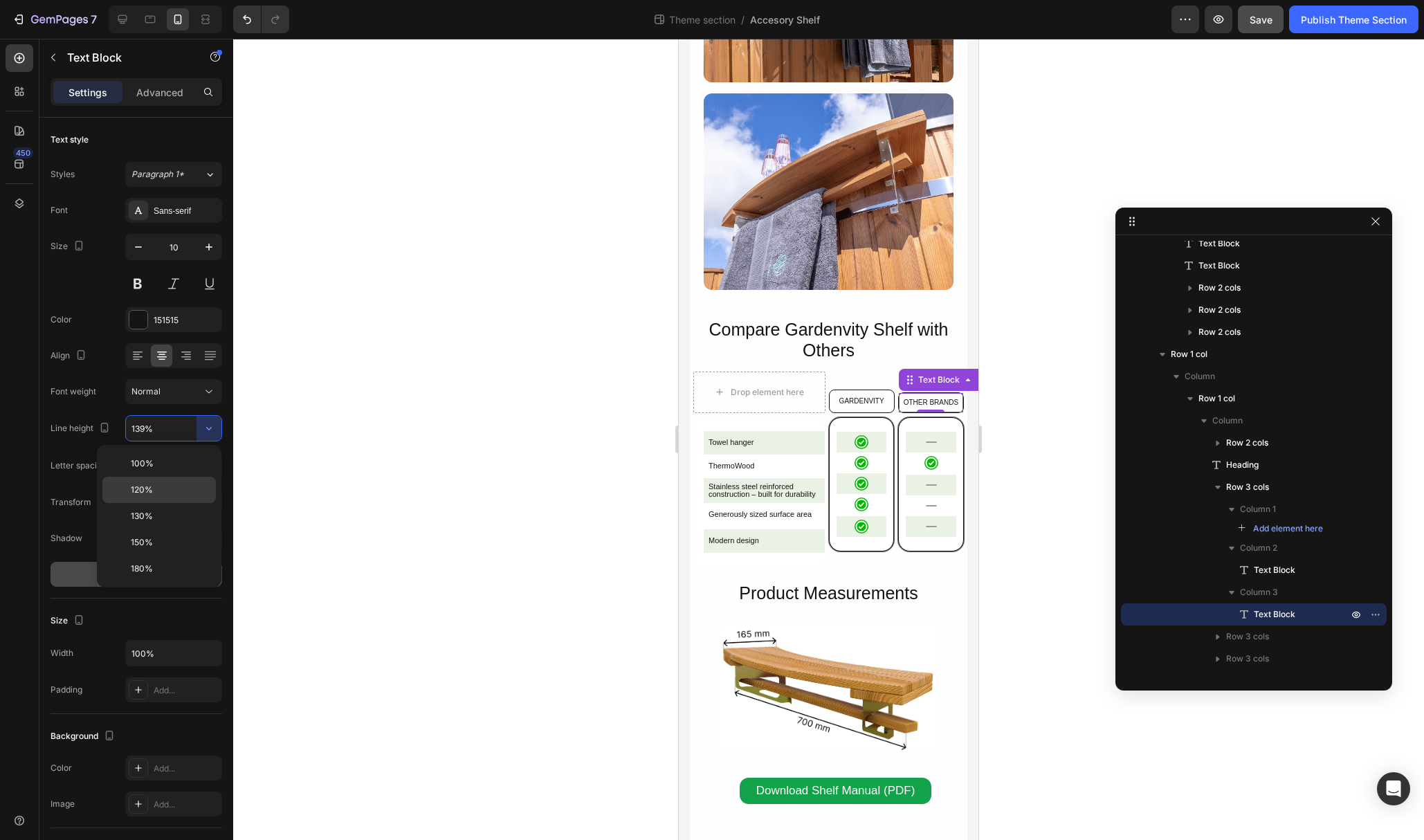
click at [164, 484] on p "120%" at bounding box center [169, 489] width 79 height 12
type input "120%"
click at [886, 399] on p "GARDENVITY" at bounding box center [862, 400] width 61 height 12
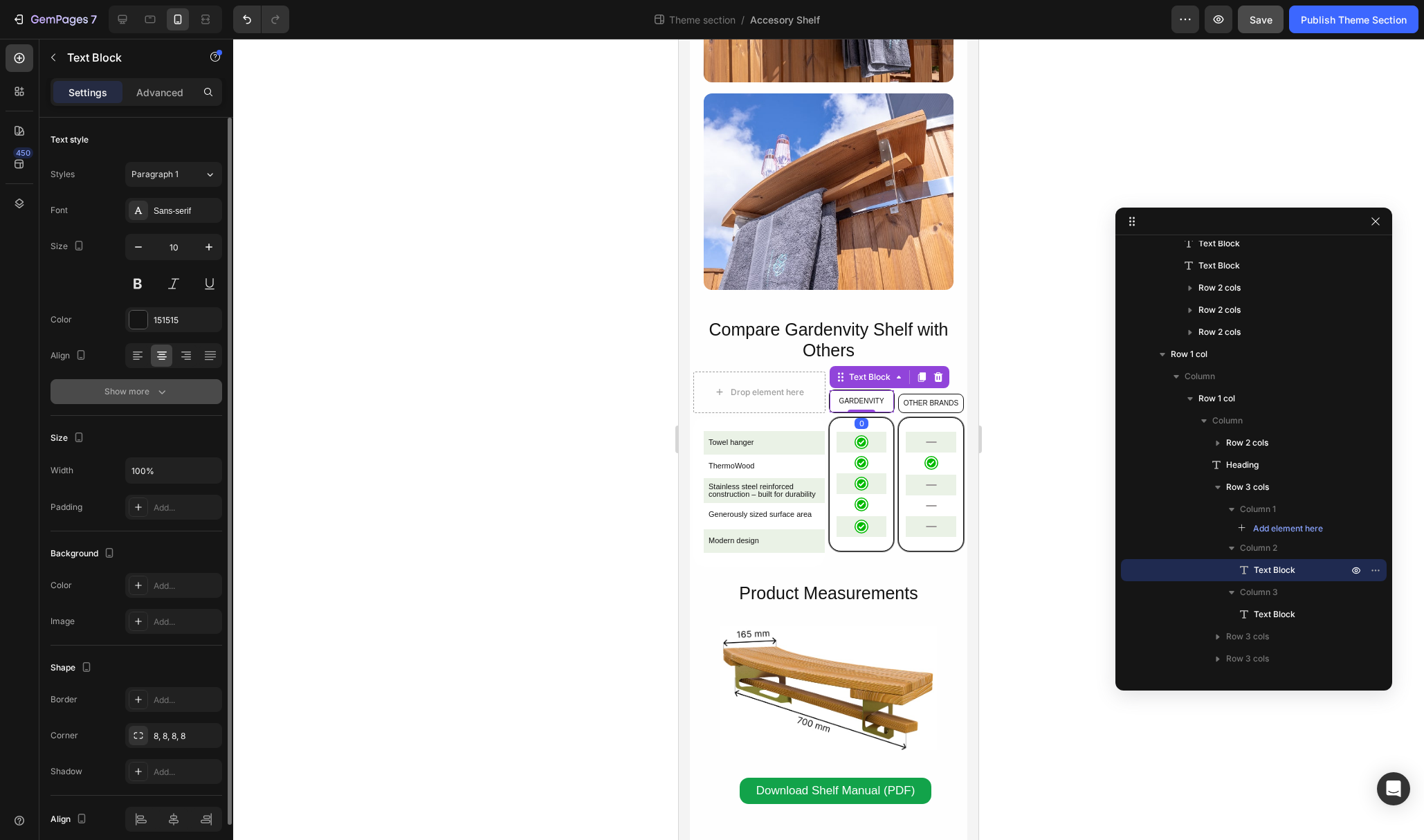
click at [168, 386] on icon "button" at bounding box center [162, 391] width 14 height 14
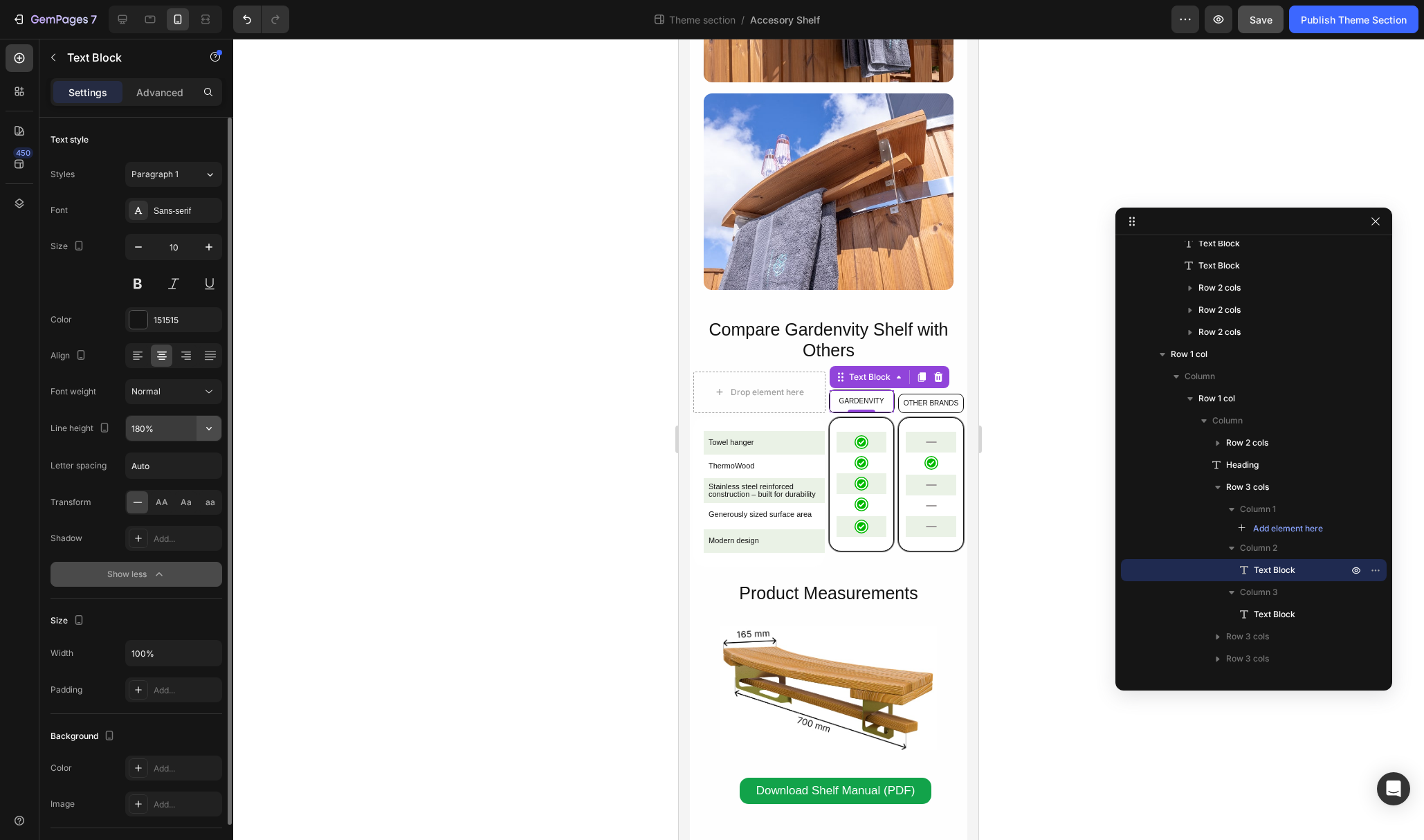
click at [212, 429] on icon "button" at bounding box center [209, 428] width 14 height 14
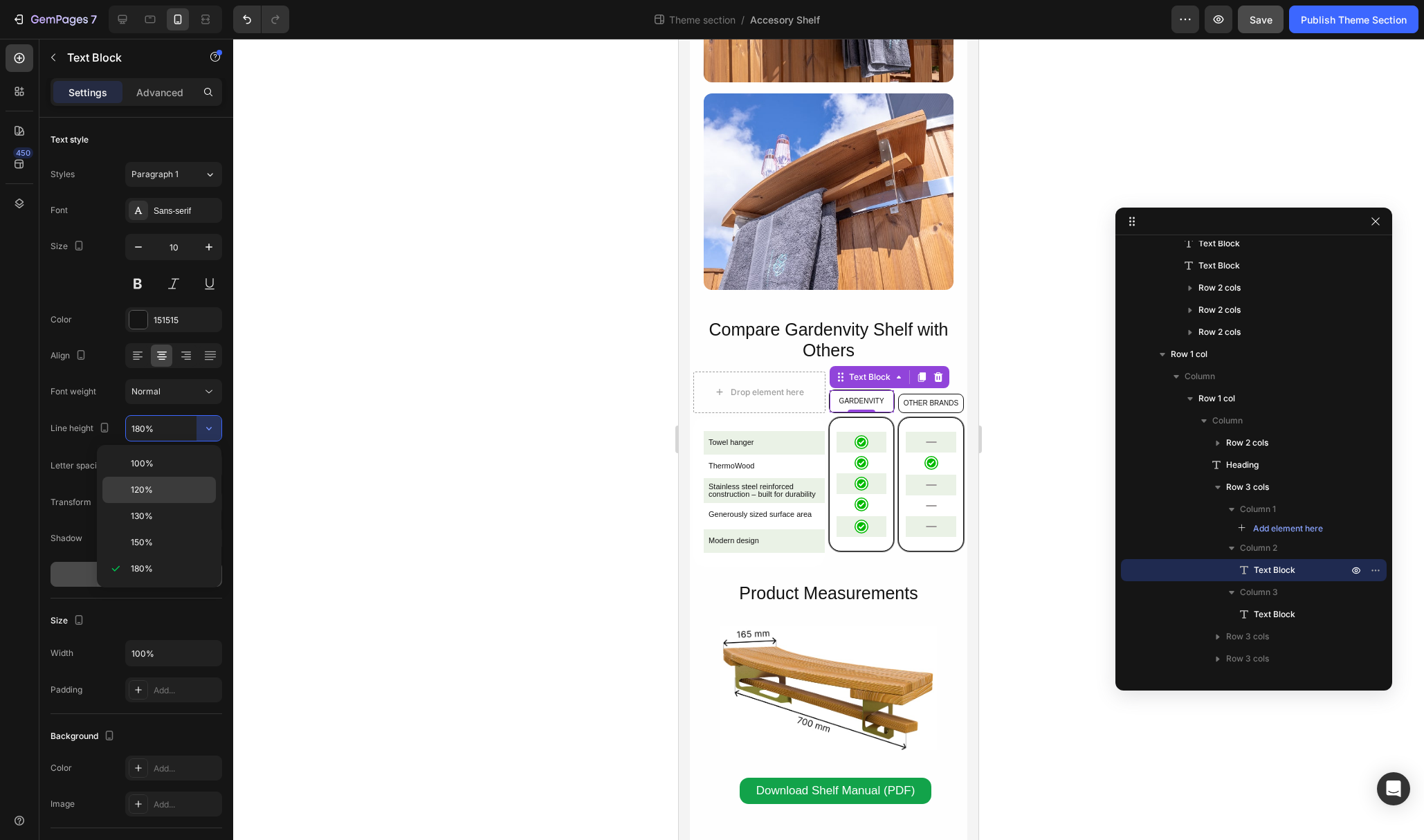
click at [154, 484] on p "120%" at bounding box center [169, 489] width 79 height 12
type input "120%"
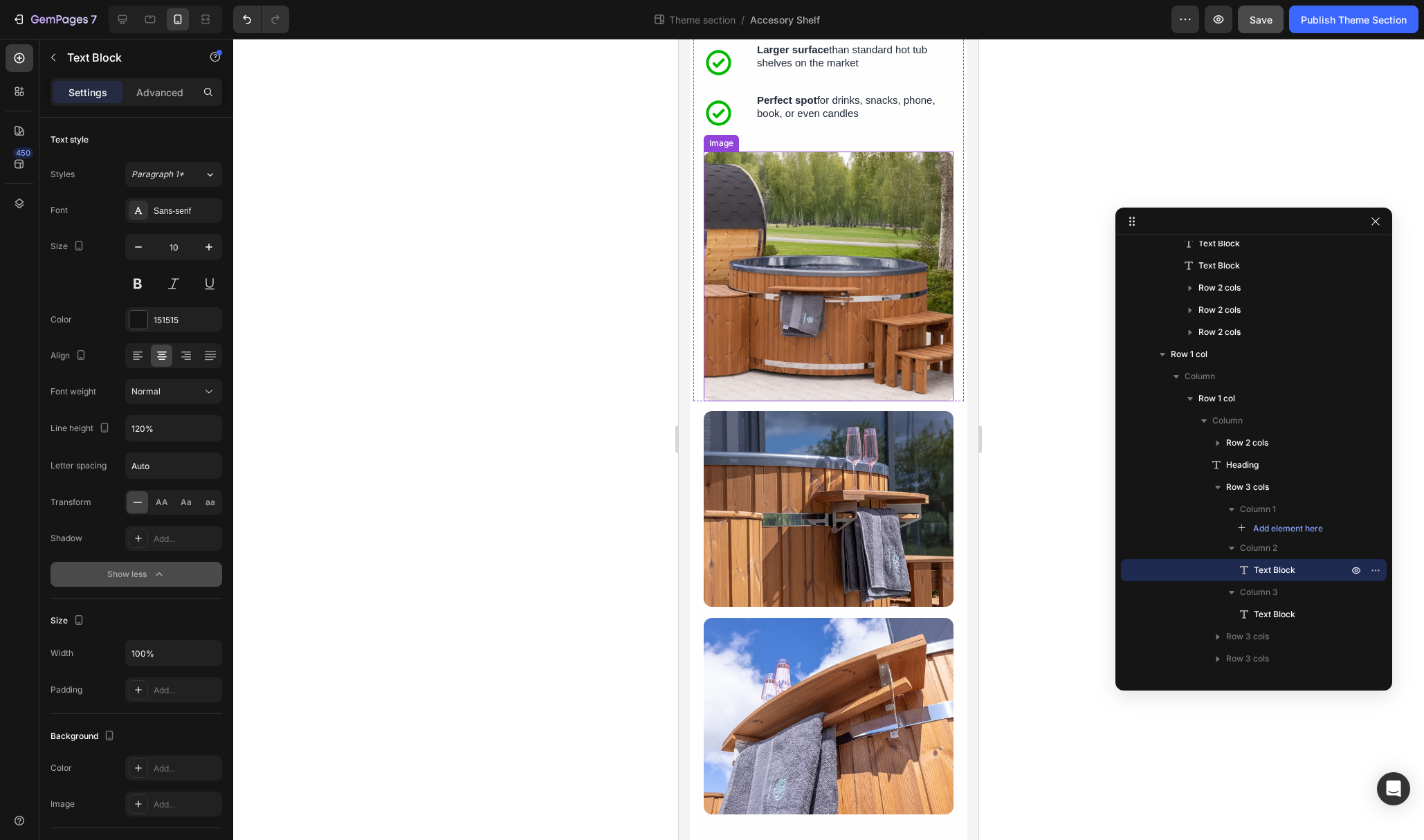
scroll to position [449, 0]
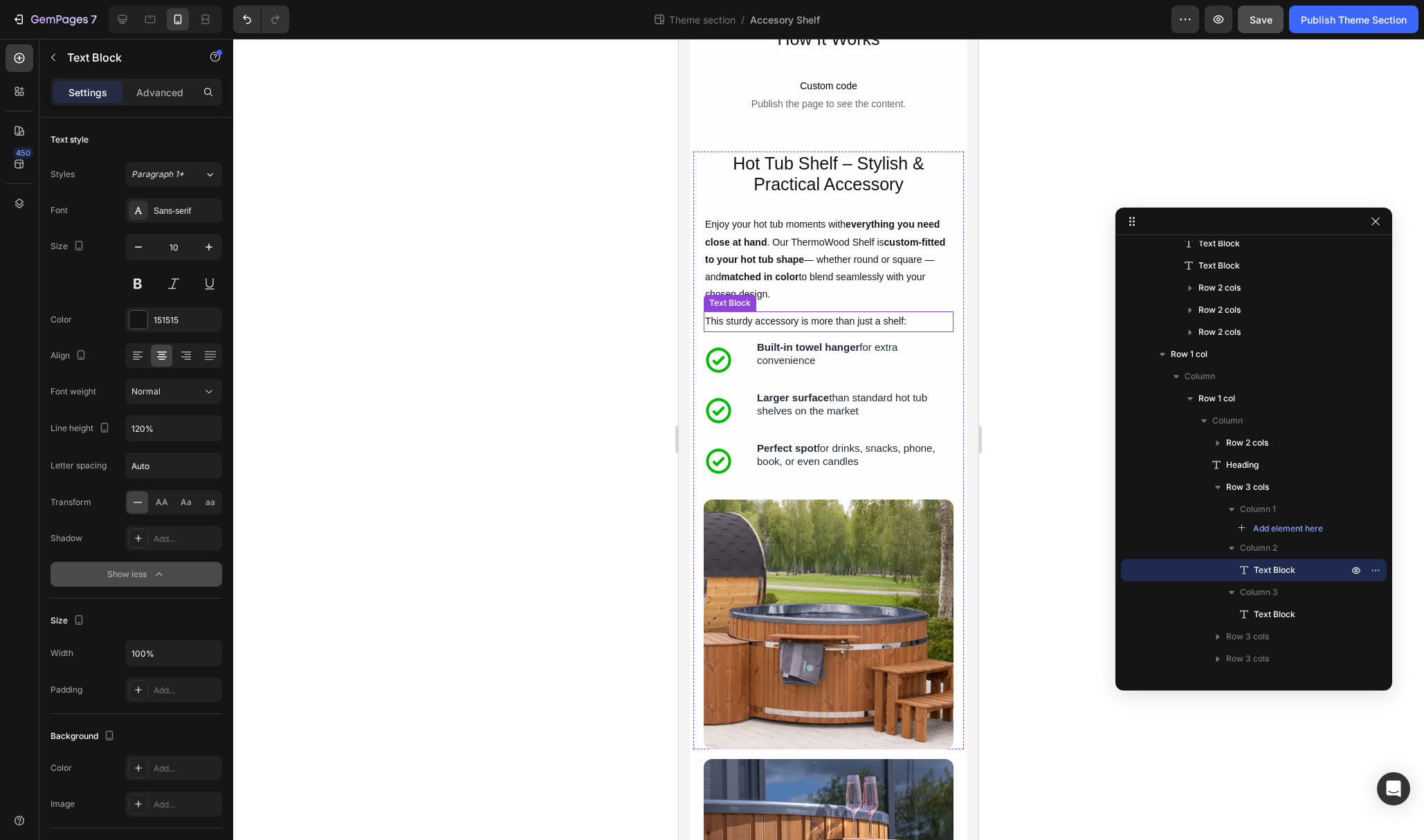
click at [846, 323] on p "This sturdy accessory is more than just a shelf:" at bounding box center [828, 321] width 247 height 17
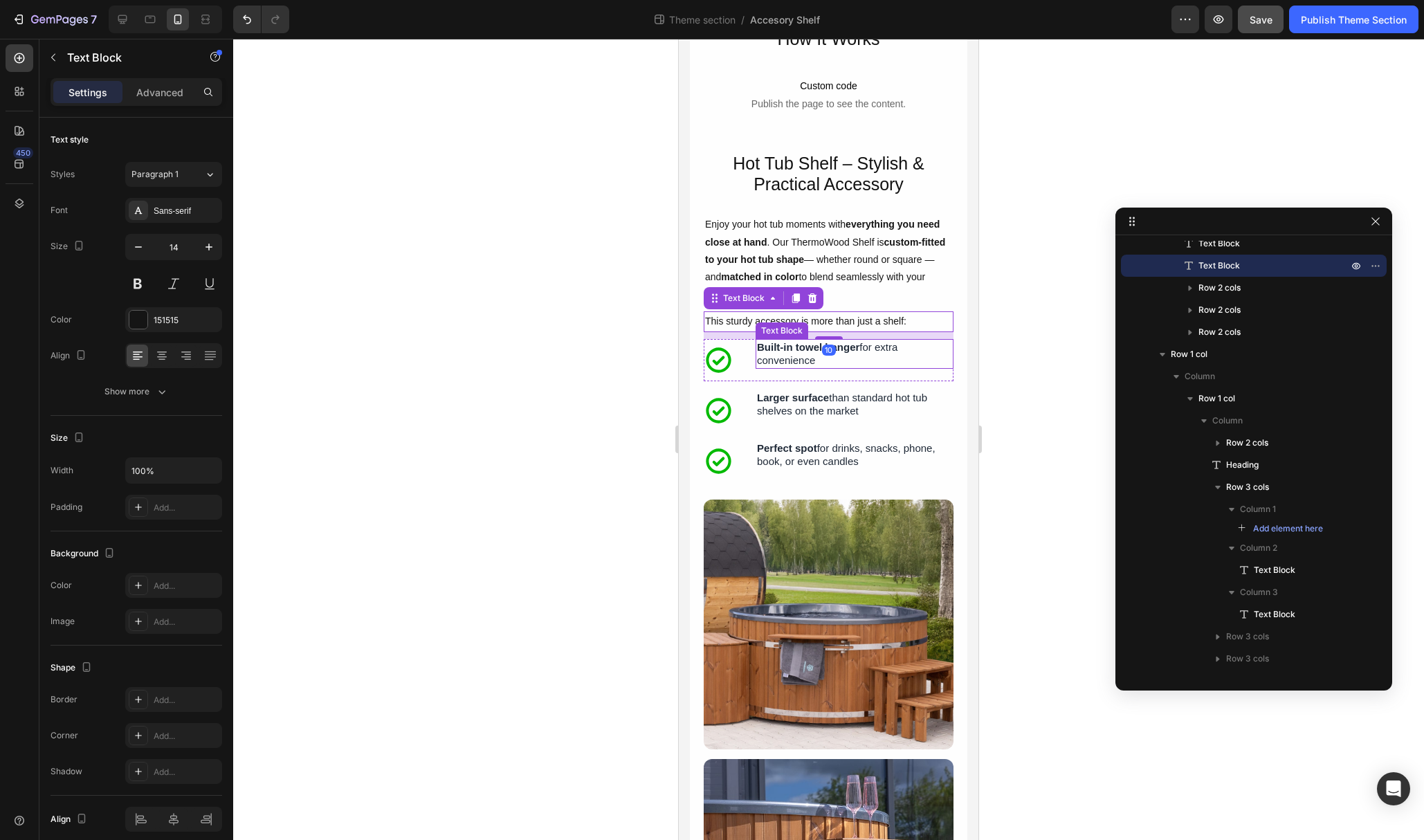
click at [836, 352] on strong "Built-in towel hanger" at bounding box center [808, 347] width 102 height 12
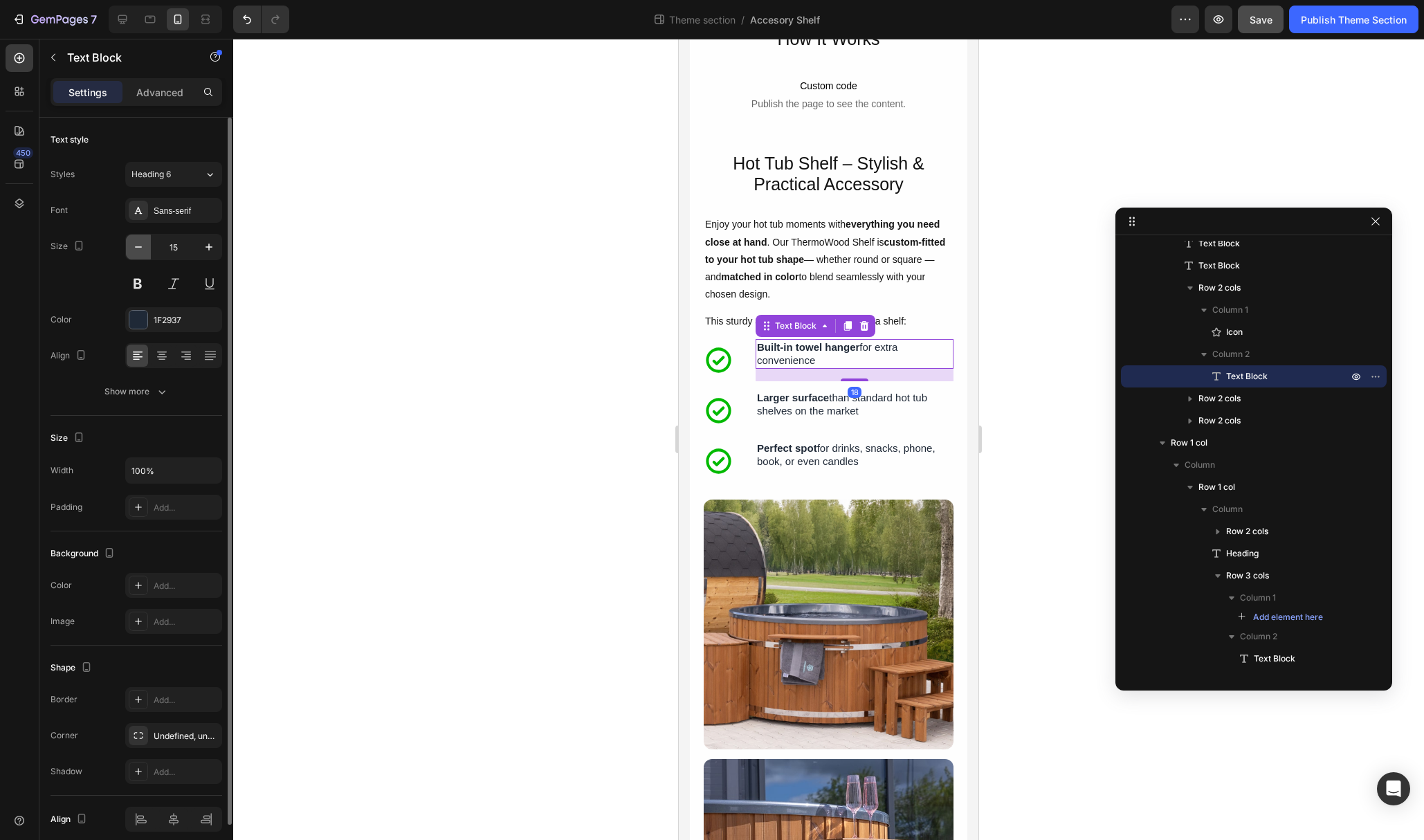
click at [141, 250] on icon "button" at bounding box center [138, 247] width 14 height 14
type input "14"
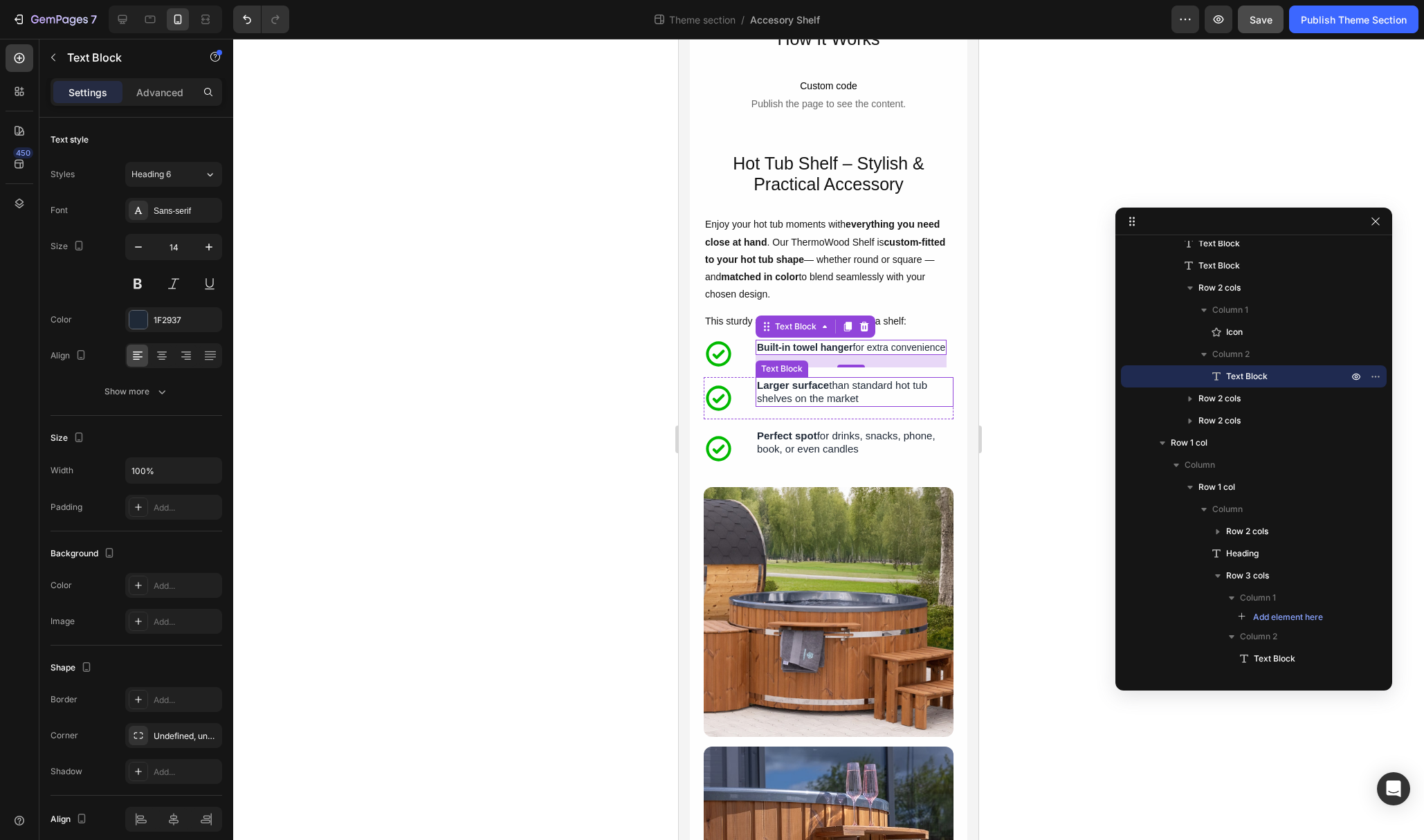
click at [800, 396] on p "Larger surface than standard hot tub shelves on the market" at bounding box center [854, 392] width 195 height 27
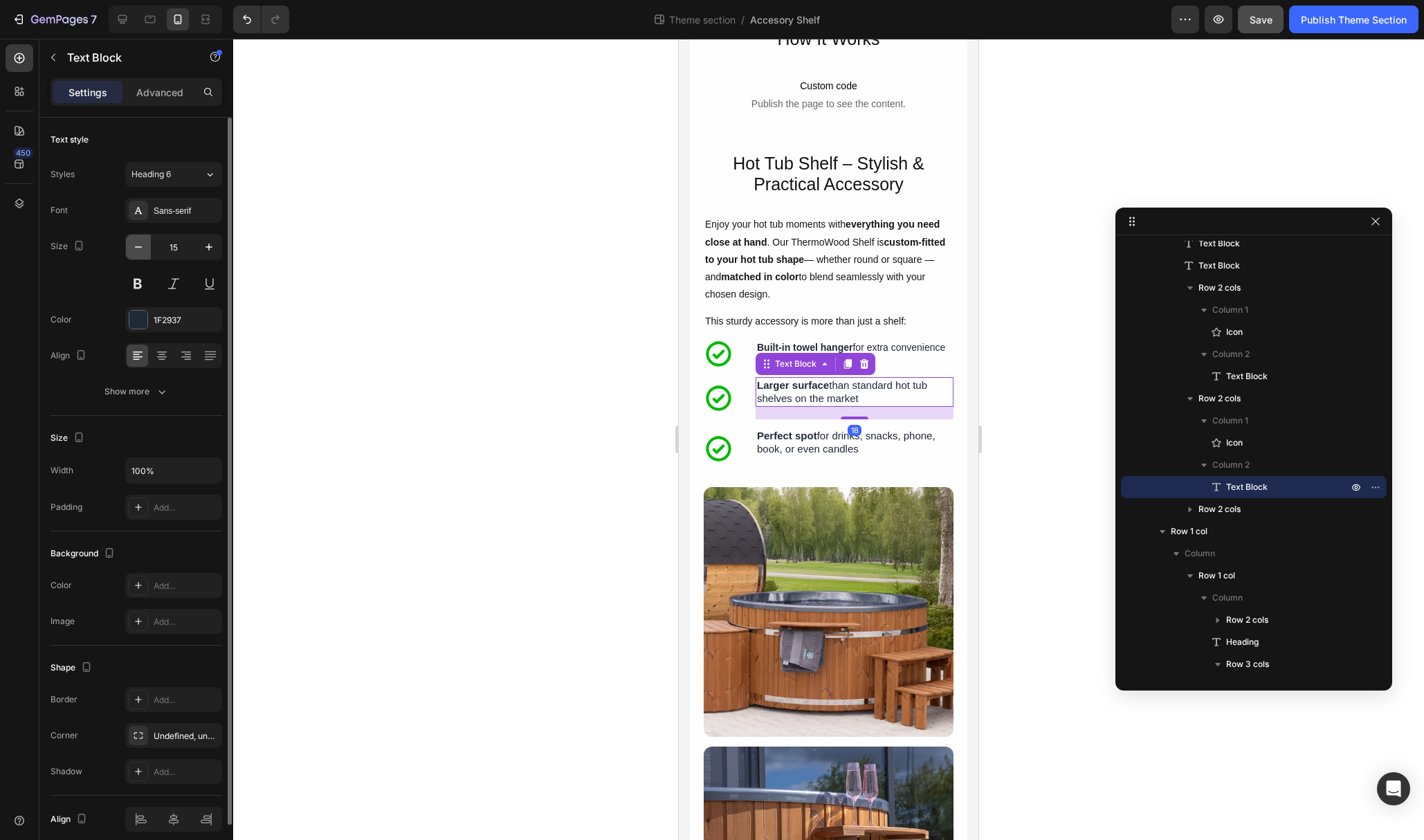
click at [139, 246] on icon "button" at bounding box center [138, 247] width 7 height 2
type input "14"
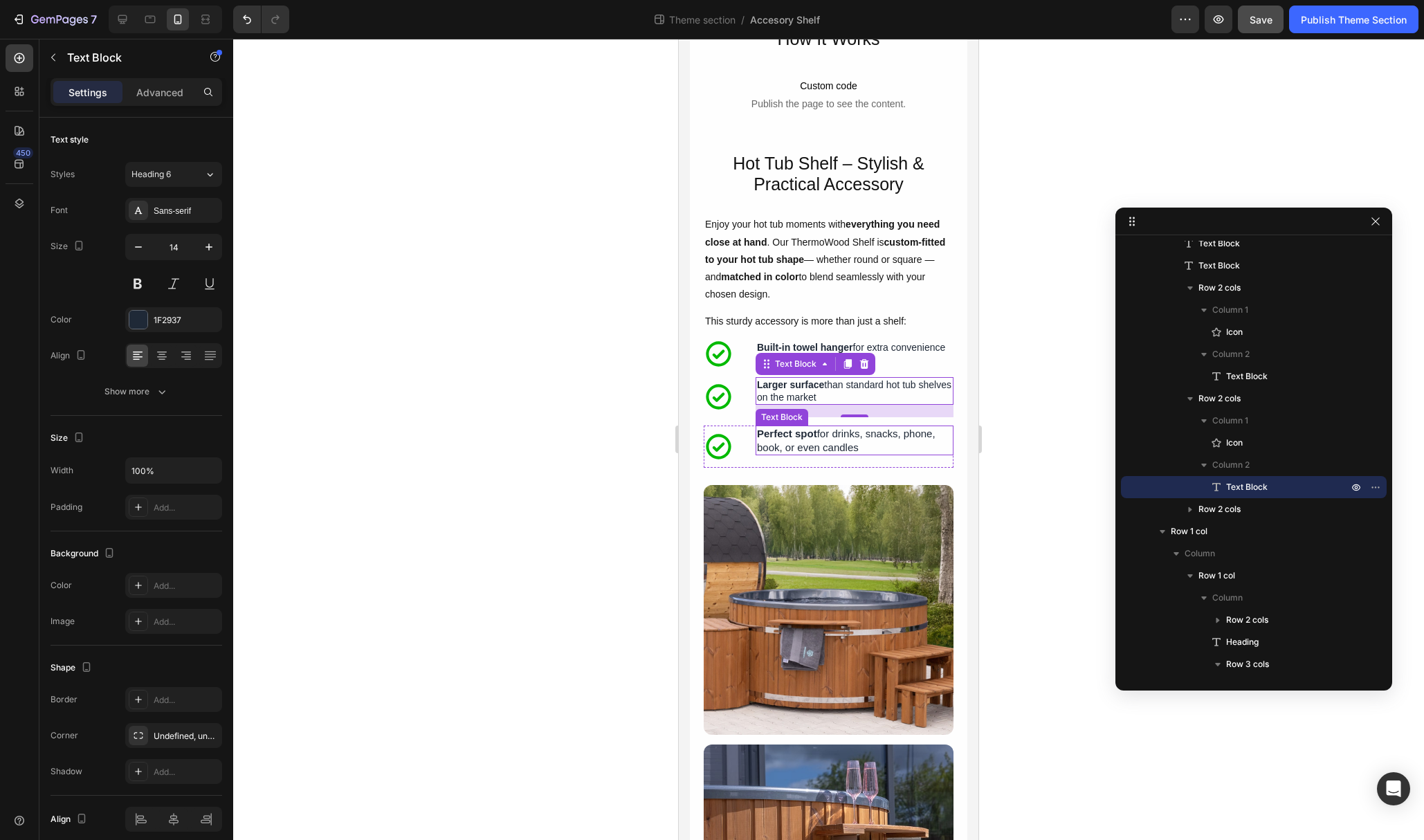
click at [783, 438] on strong "Perfect" at bounding box center [774, 434] width 35 height 12
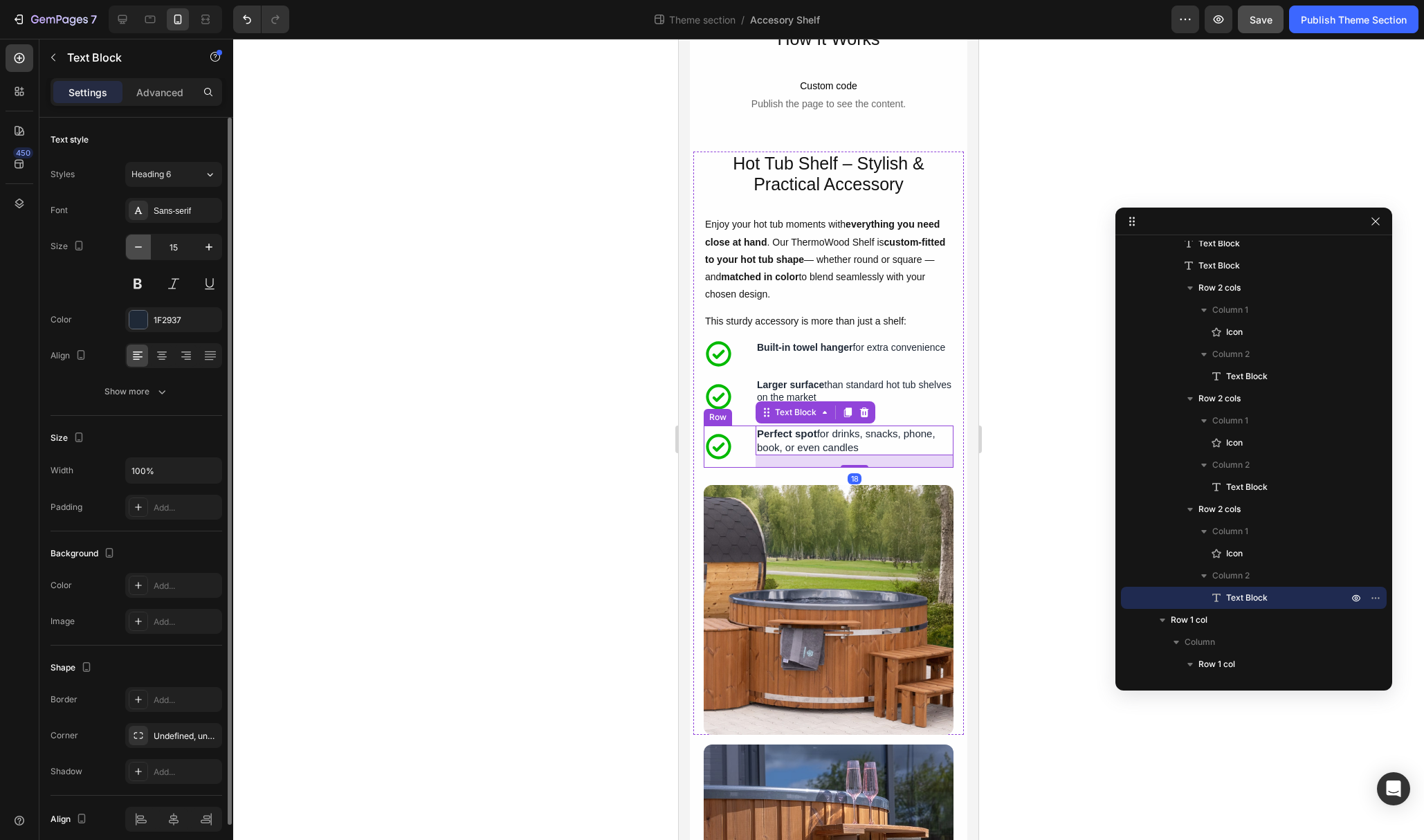
click at [140, 253] on icon "button" at bounding box center [138, 247] width 14 height 14
type input "14"
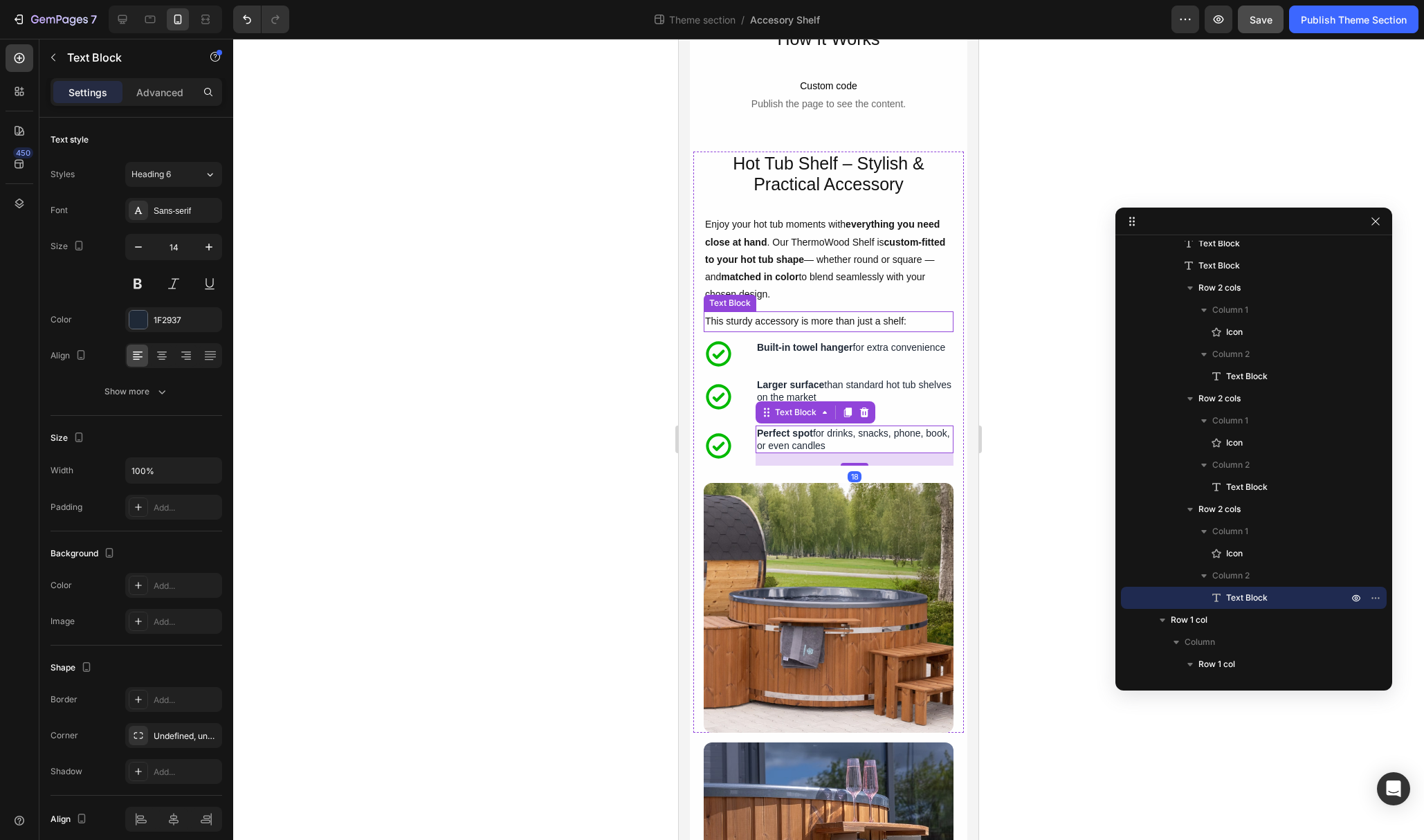
click at [804, 324] on p "This sturdy accessory is more than just a shelf:" at bounding box center [828, 321] width 247 height 17
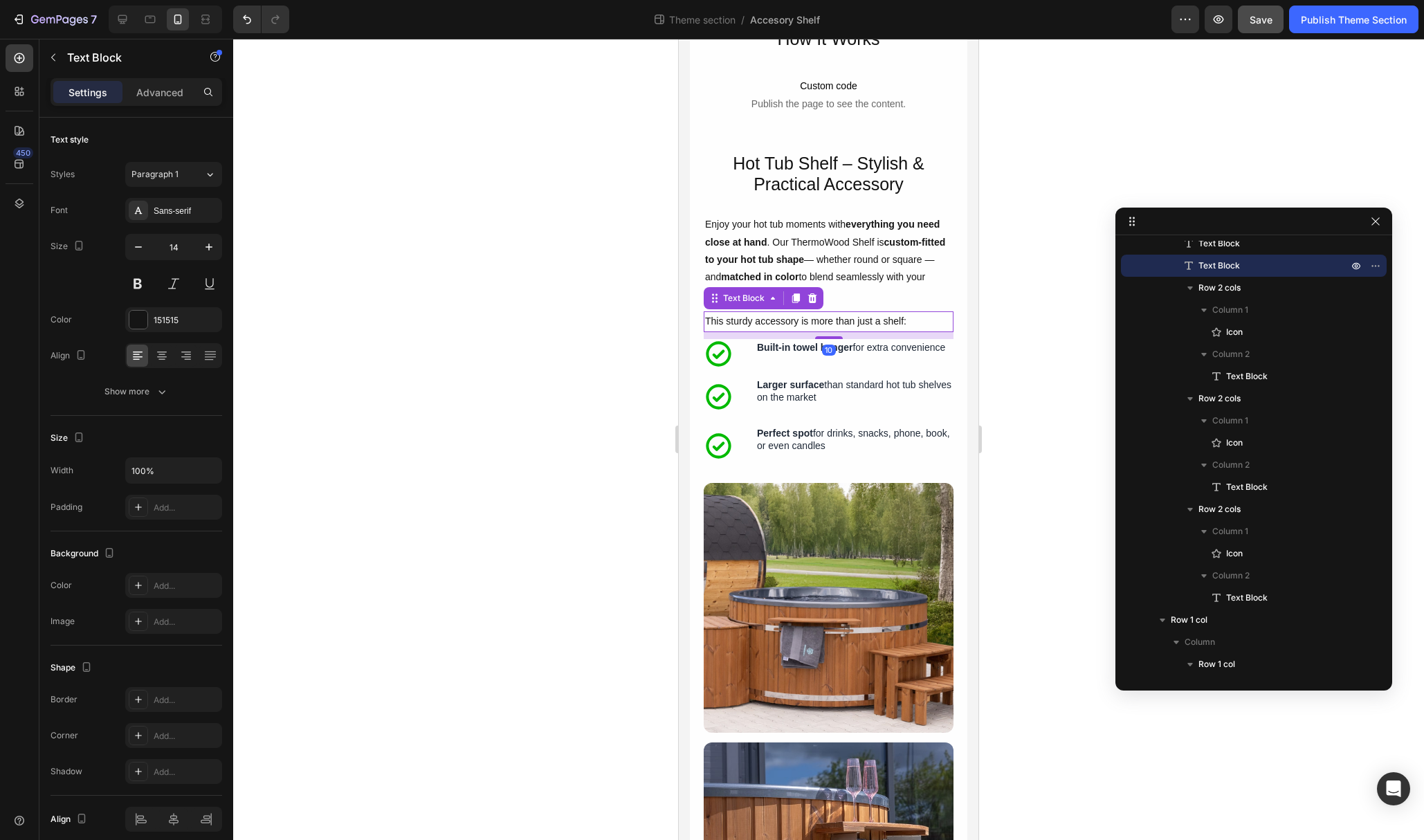
click at [798, 282] on p "Enjoy your hot tub moments with everything you need close at hand . Our ThermoW…" at bounding box center [828, 259] width 247 height 87
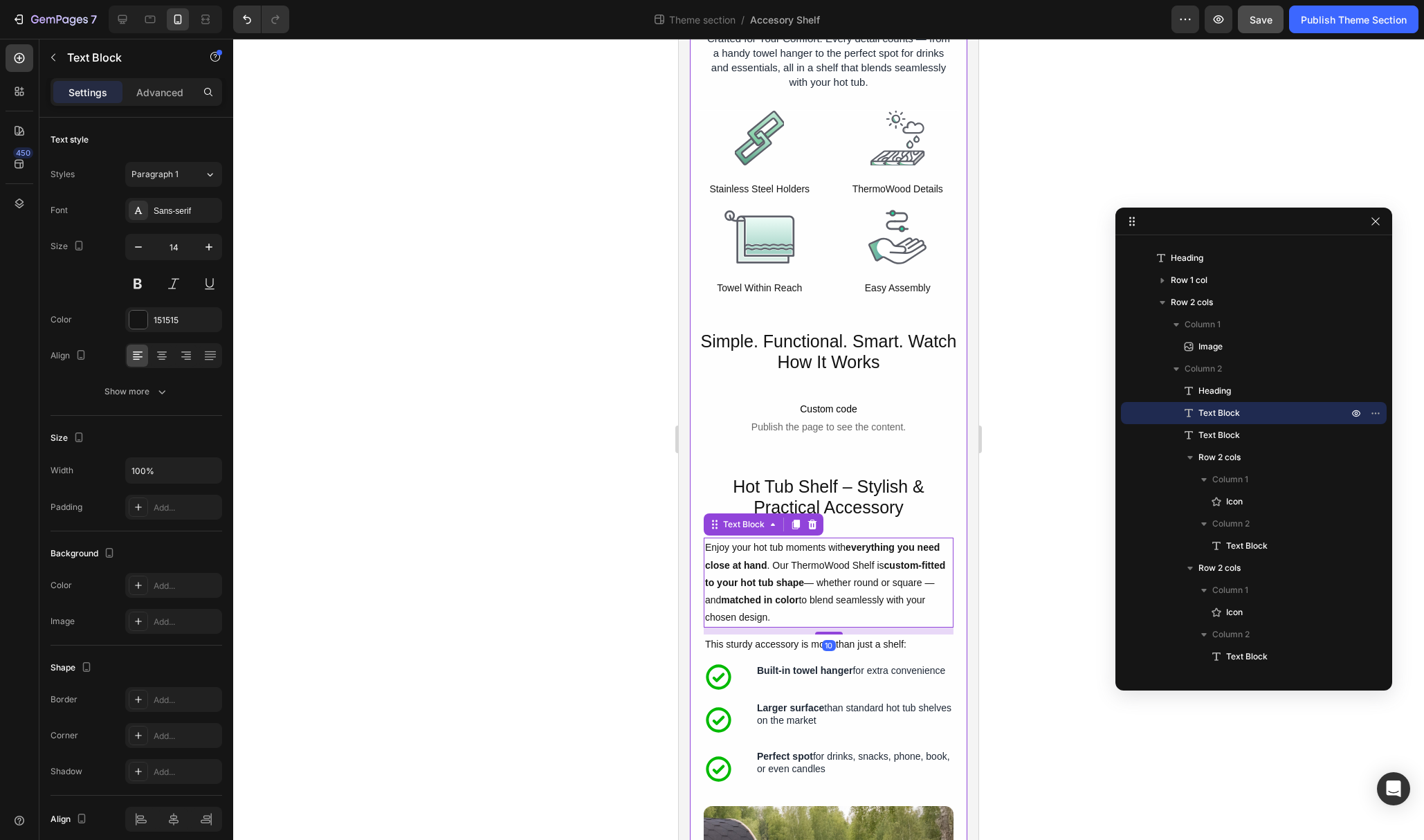
scroll to position [12, 0]
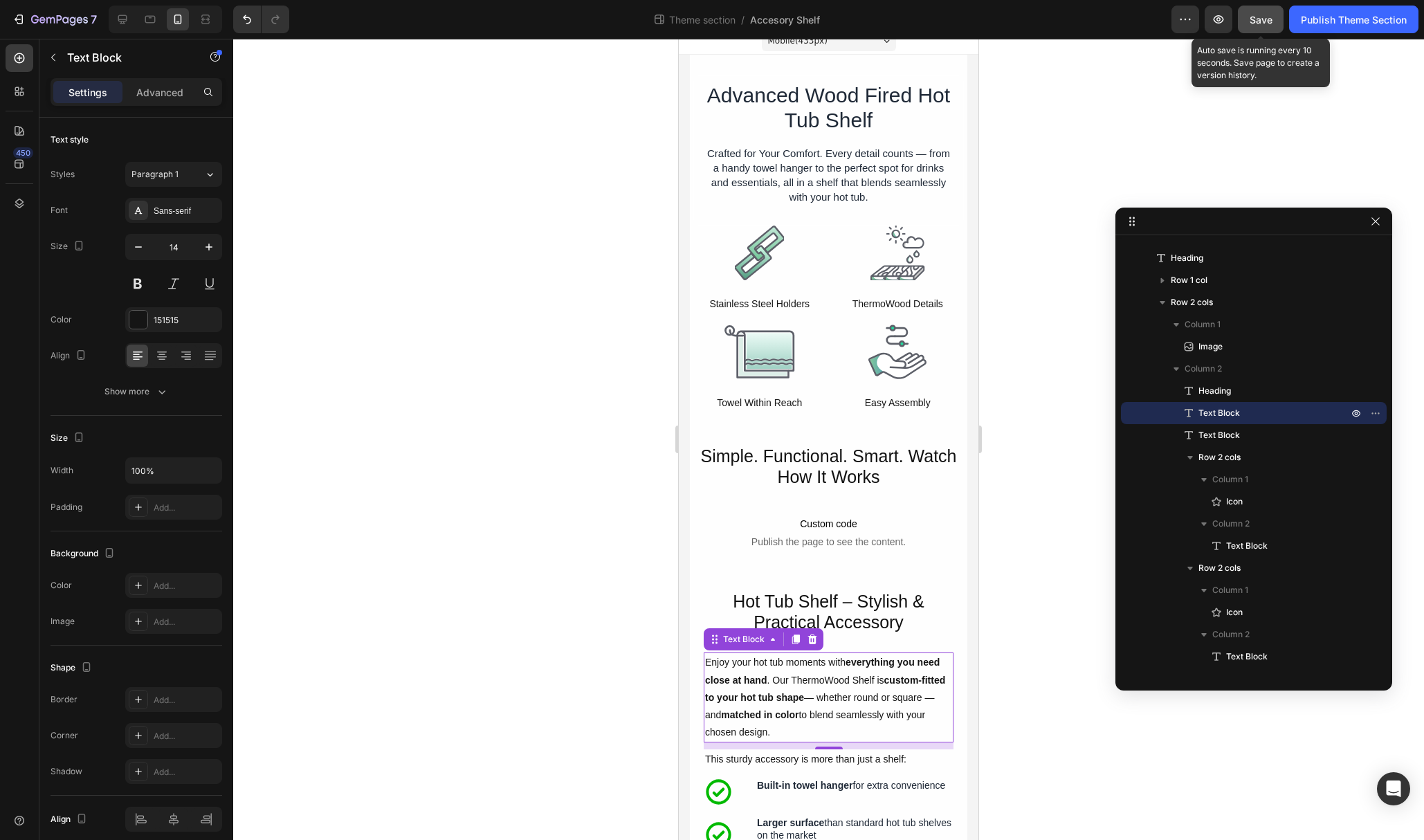
click at [1262, 27] on div "Save" at bounding box center [1260, 19] width 22 height 14
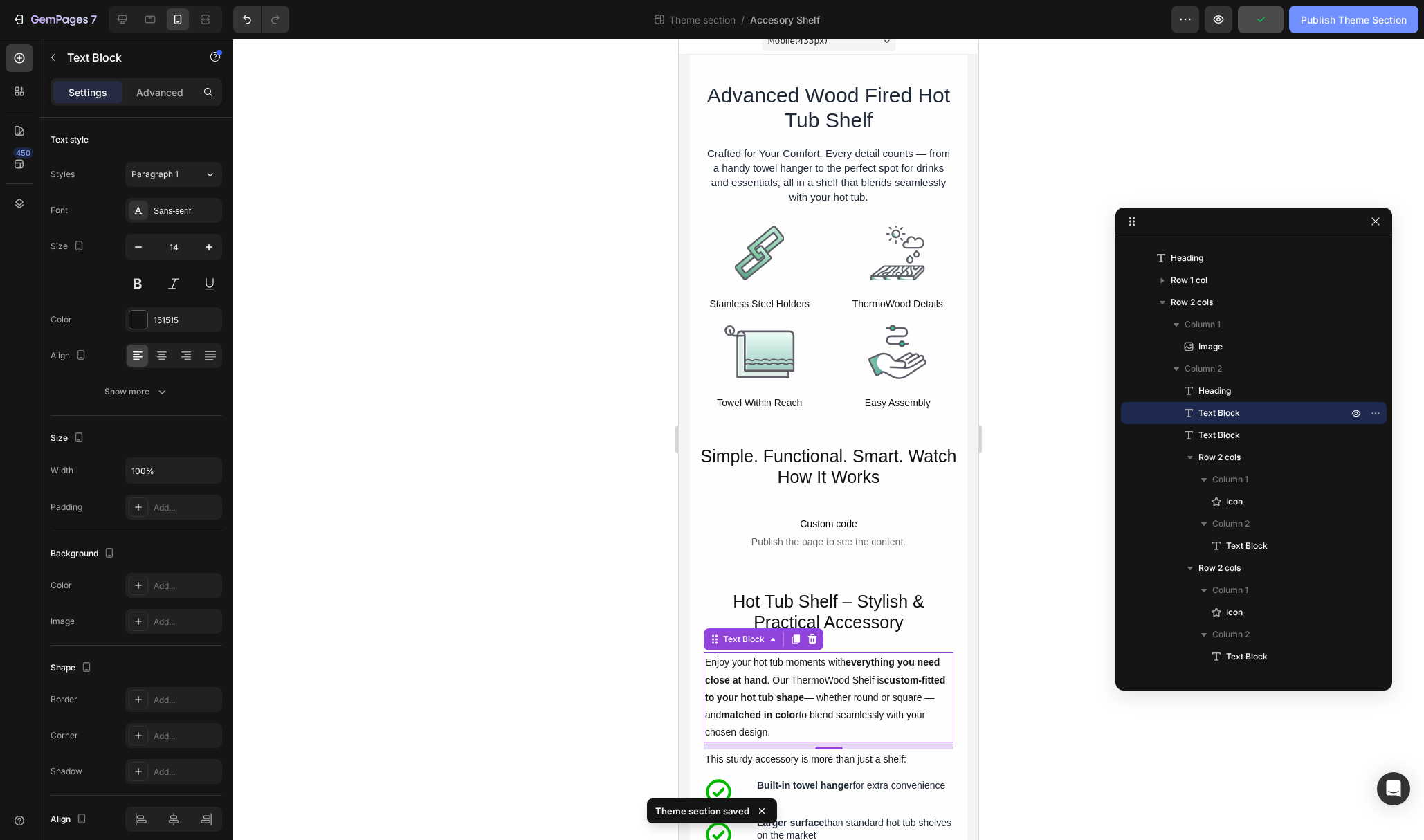
click at [1338, 22] on div "Publish Theme Section" at bounding box center [1353, 19] width 106 height 14
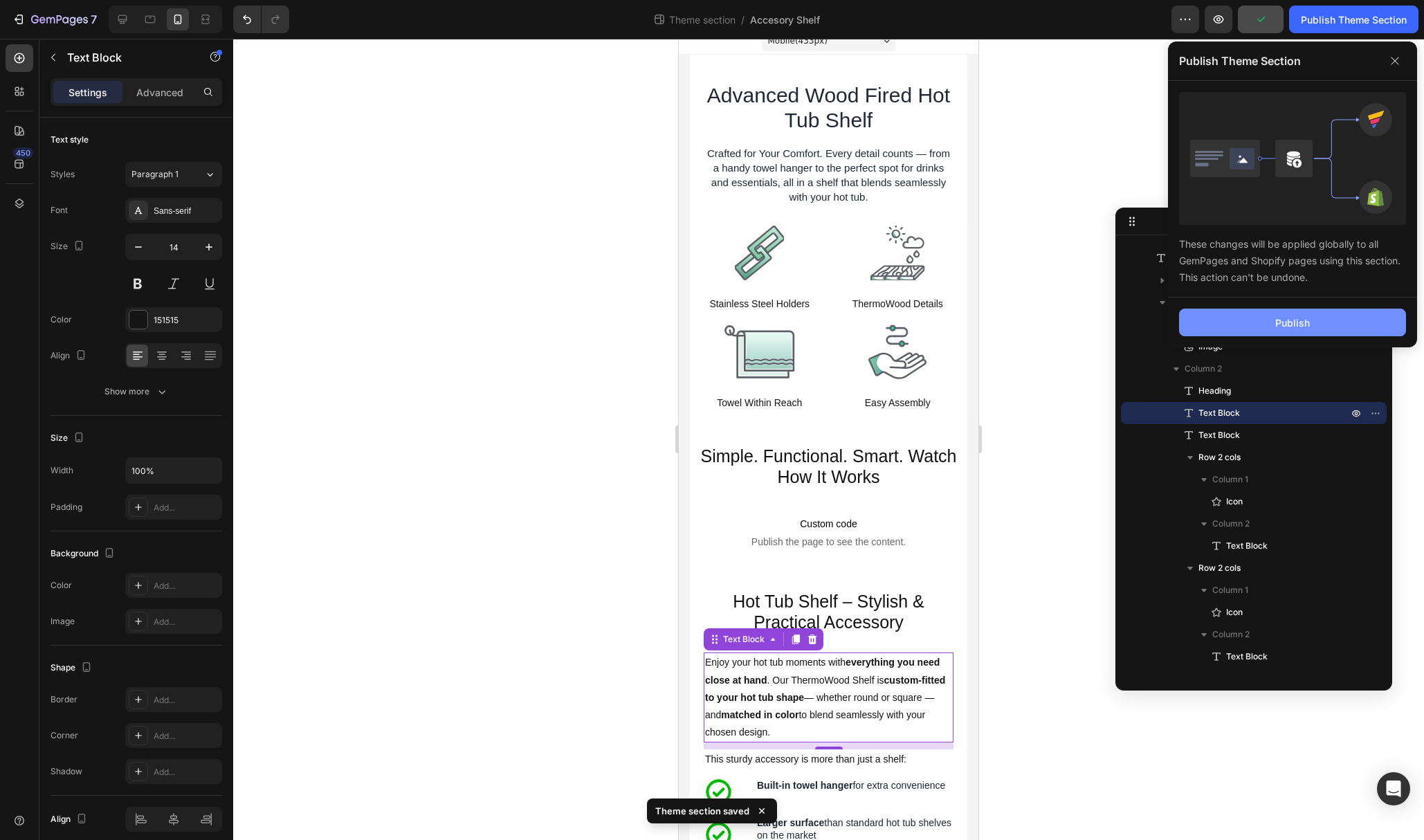
click at [1315, 312] on button "Publish" at bounding box center [1292, 322] width 227 height 27
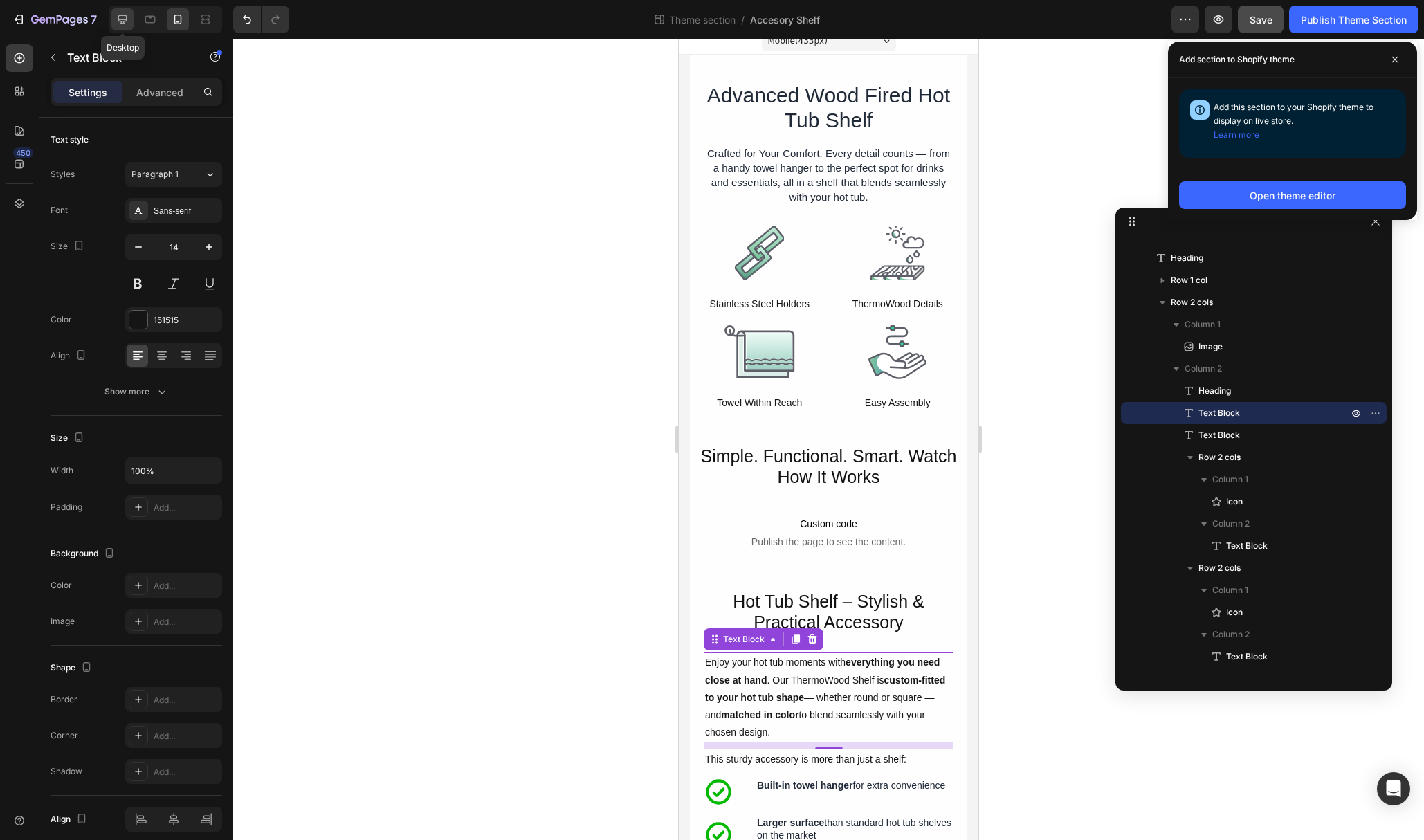
click at [119, 17] on icon at bounding box center [122, 19] width 9 height 9
type input "16"
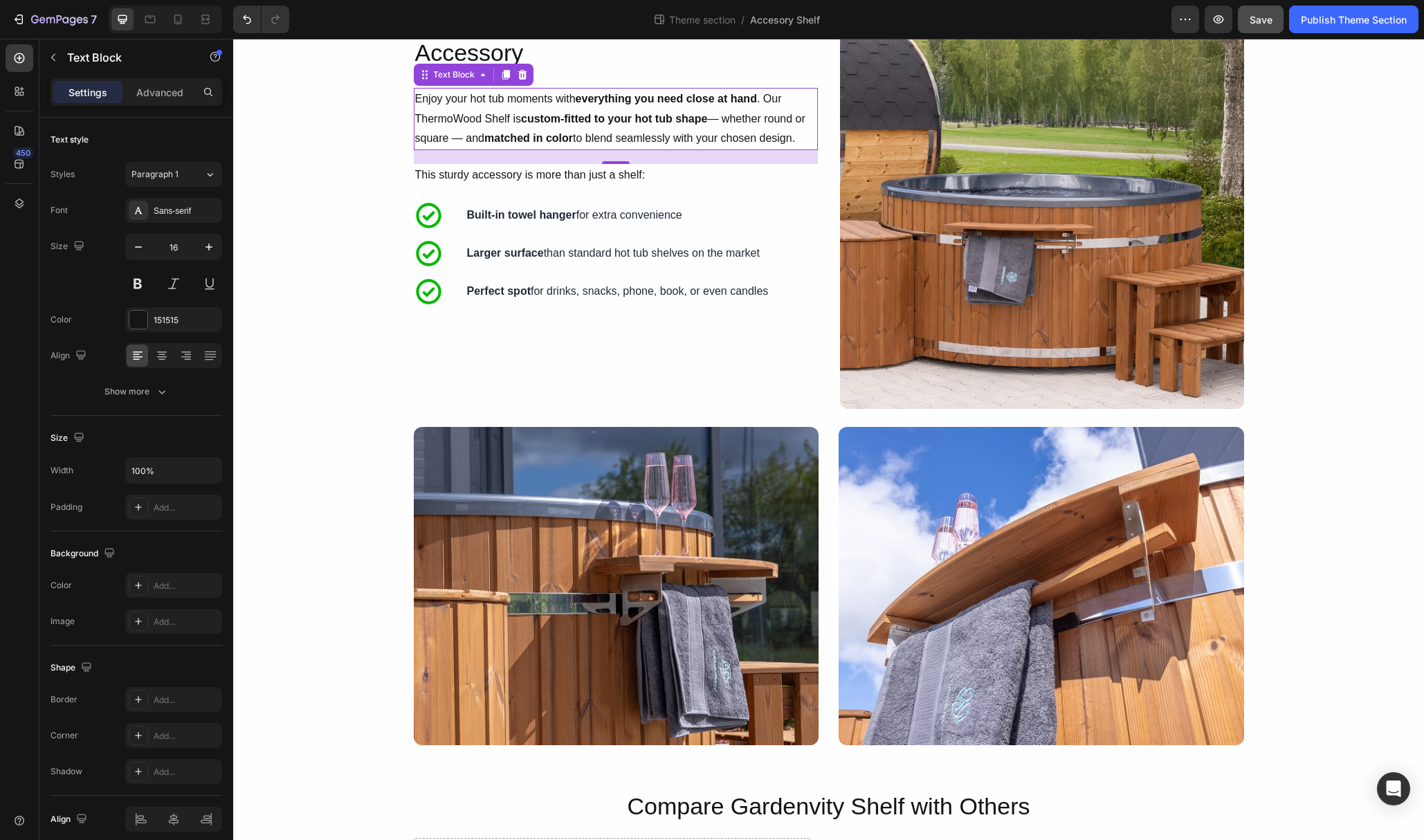
scroll to position [567, 0]
